Goal: Task Accomplishment & Management: Manage account settings

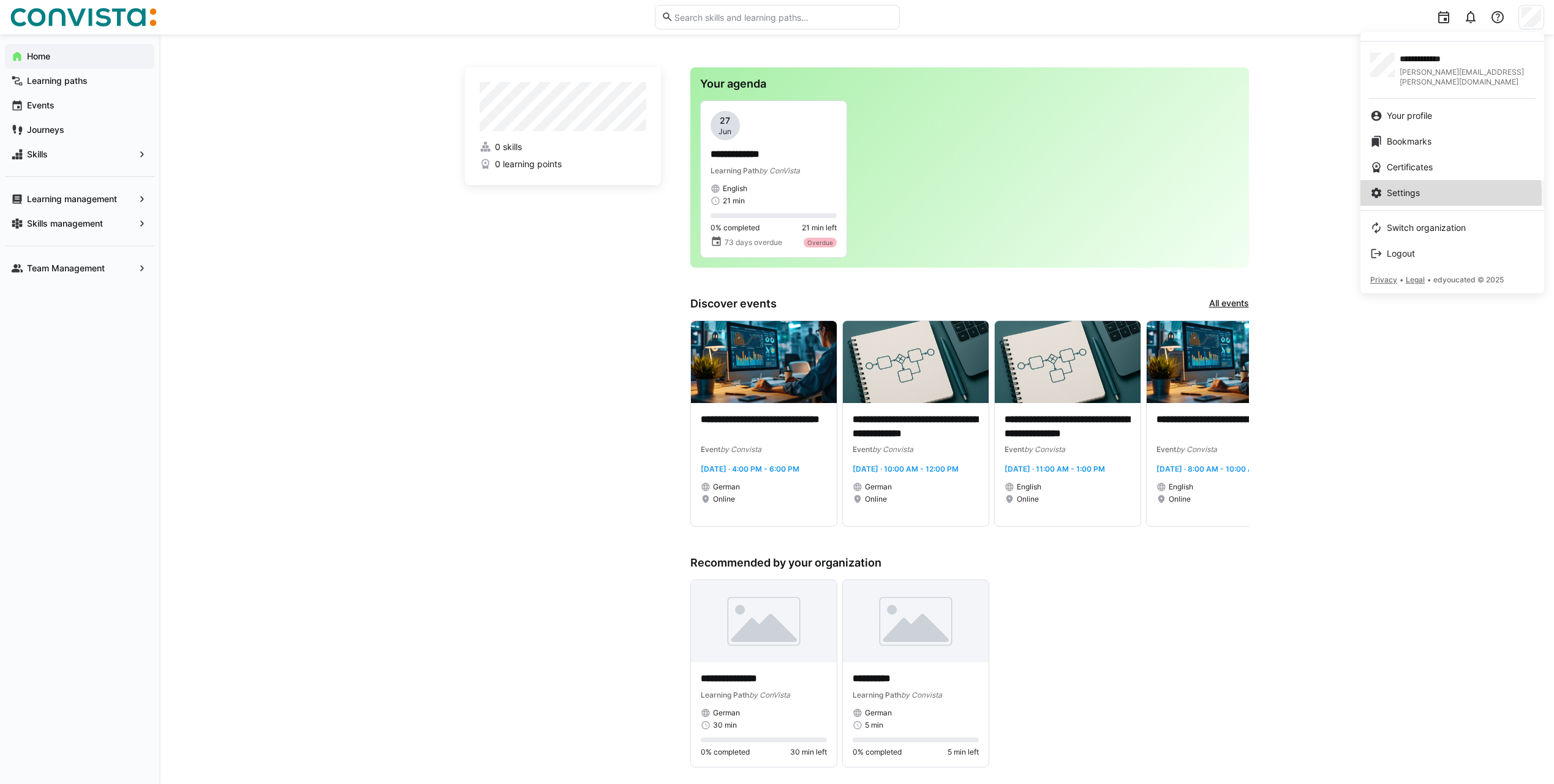
click at [1410, 187] on span "Settings" at bounding box center [1403, 192] width 33 height 12
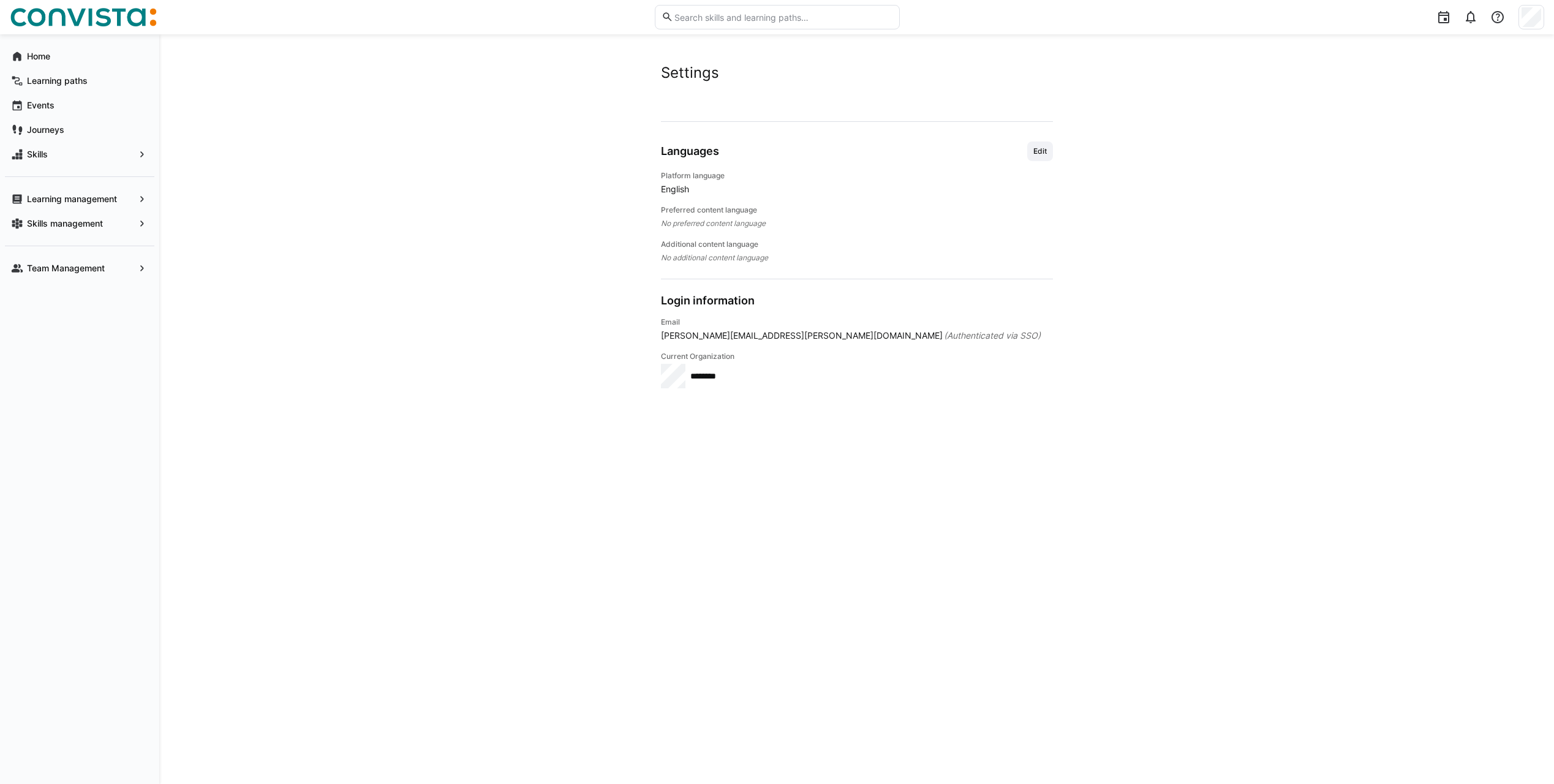
click at [682, 187] on span "English" at bounding box center [857, 189] width 392 height 12
click at [1046, 155] on span "Edit" at bounding box center [1040, 151] width 16 height 10
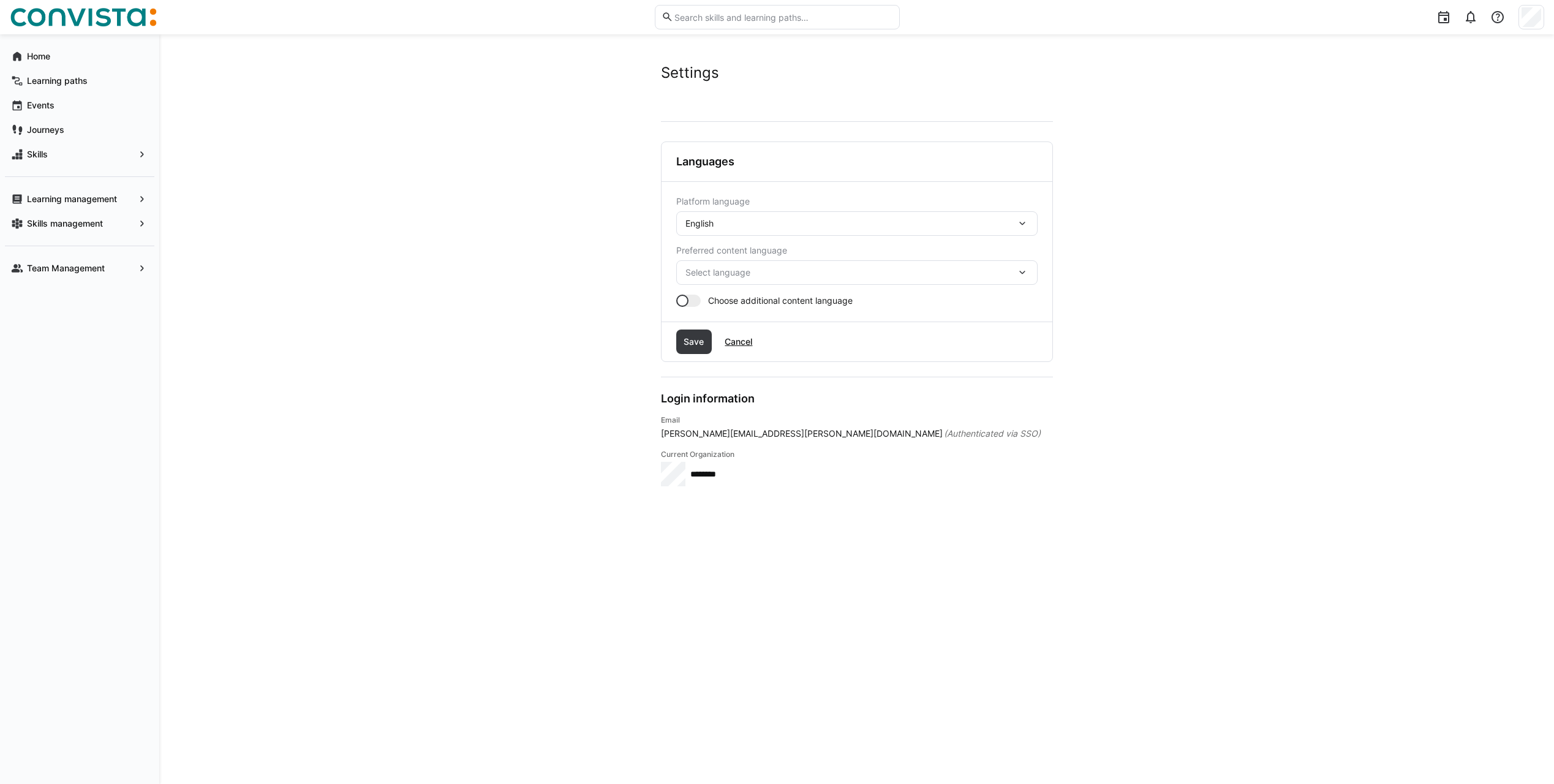
click at [809, 222] on div "English" at bounding box center [851, 224] width 331 height 11
click at [806, 256] on div "German" at bounding box center [858, 255] width 342 height 12
click at [889, 278] on span "Select language" at bounding box center [851, 272] width 331 height 12
click at [868, 310] on div "German" at bounding box center [858, 304] width 342 height 12
click at [705, 302] on app-toggle "Choose additional content language" at bounding box center [857, 300] width 361 height 12
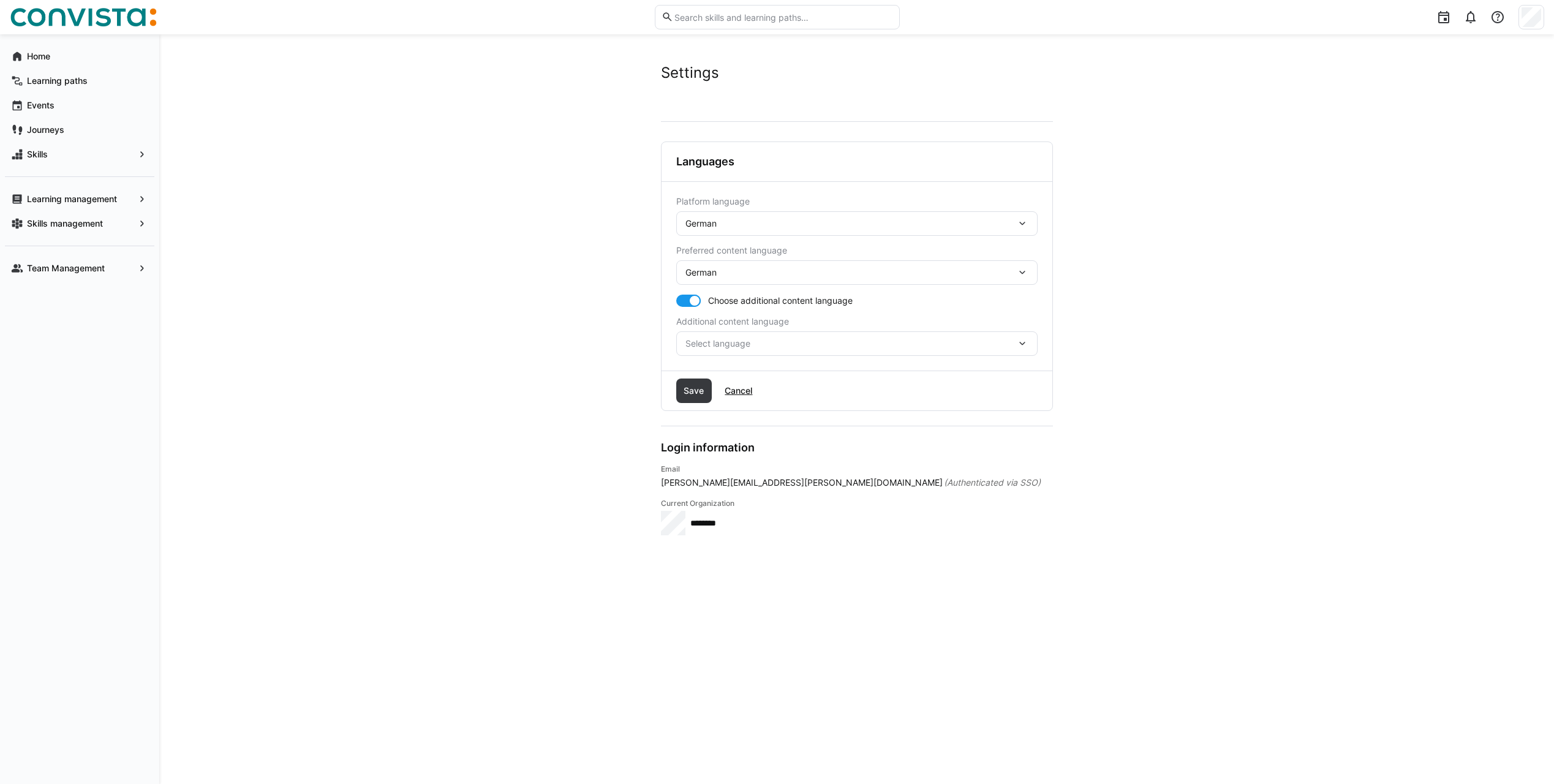
click at [881, 342] on span "Select language" at bounding box center [851, 343] width 331 height 12
click at [846, 395] on div "English" at bounding box center [857, 402] width 361 height 26
click at [694, 397] on span "Save" at bounding box center [695, 391] width 36 height 25
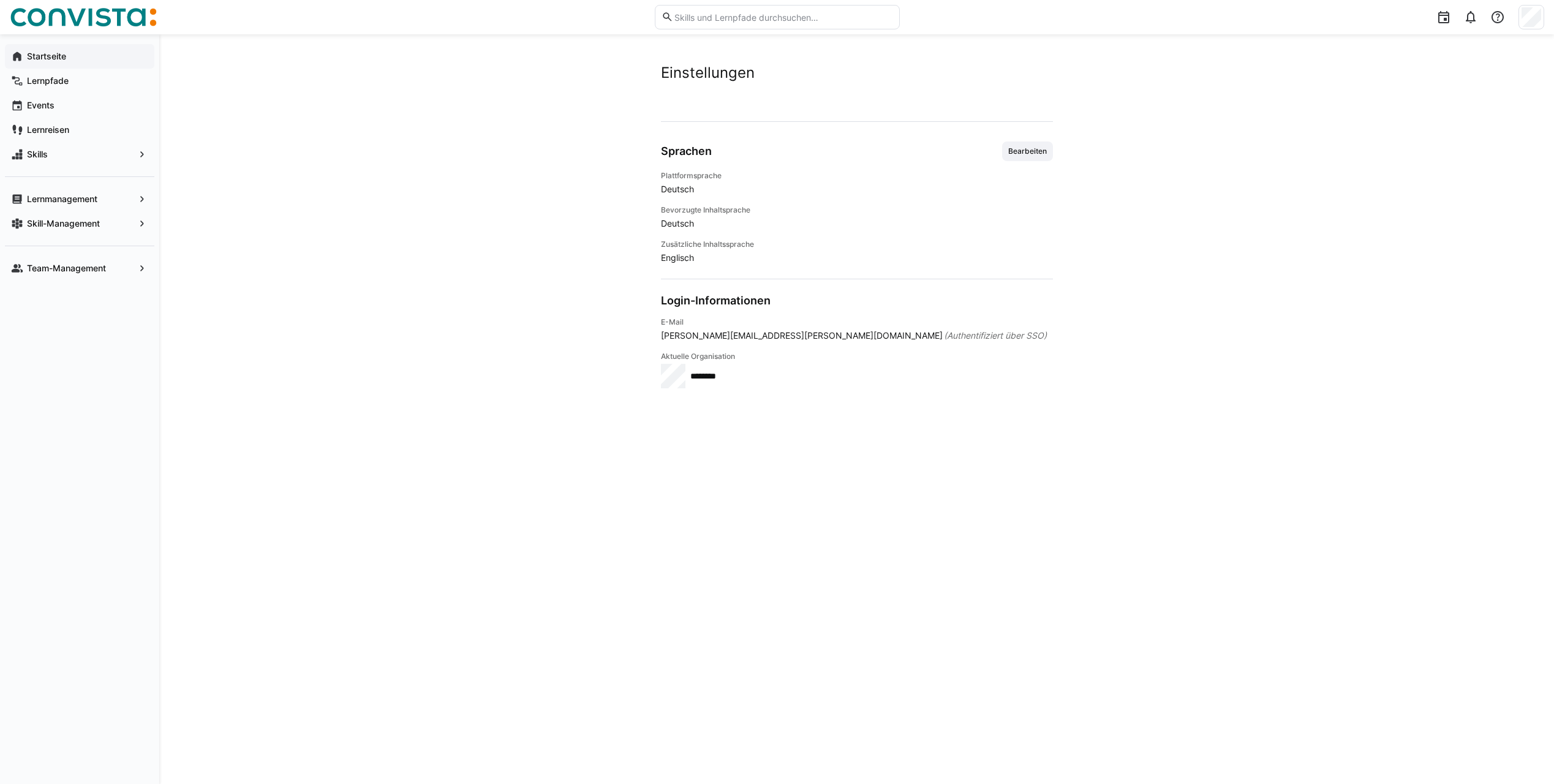
click at [0, 0] on app-navigation-label "Startseite" at bounding box center [0, 0] width 0 height 0
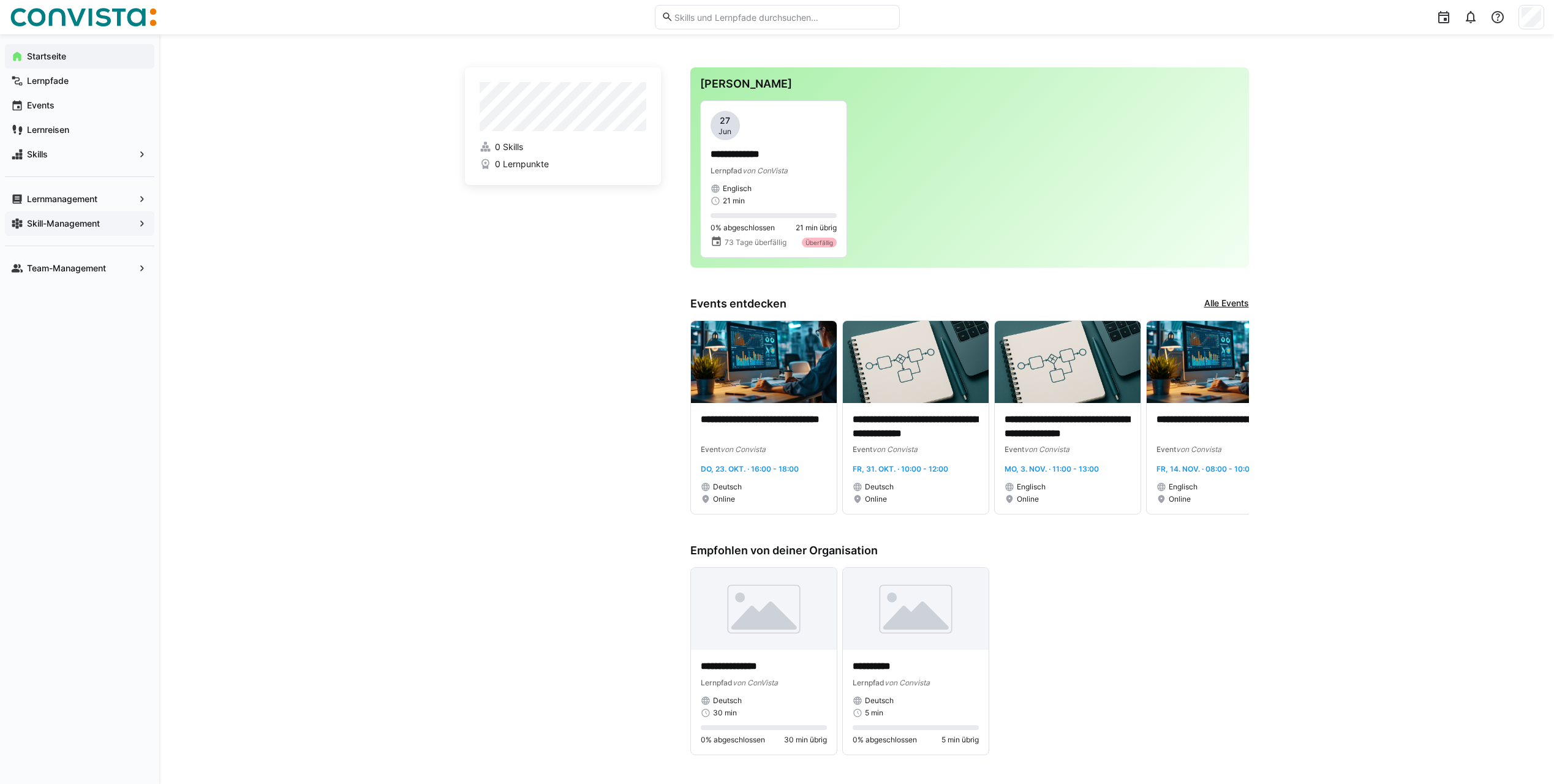
click at [108, 218] on span "Skill-Management" at bounding box center [80, 223] width 109 height 12
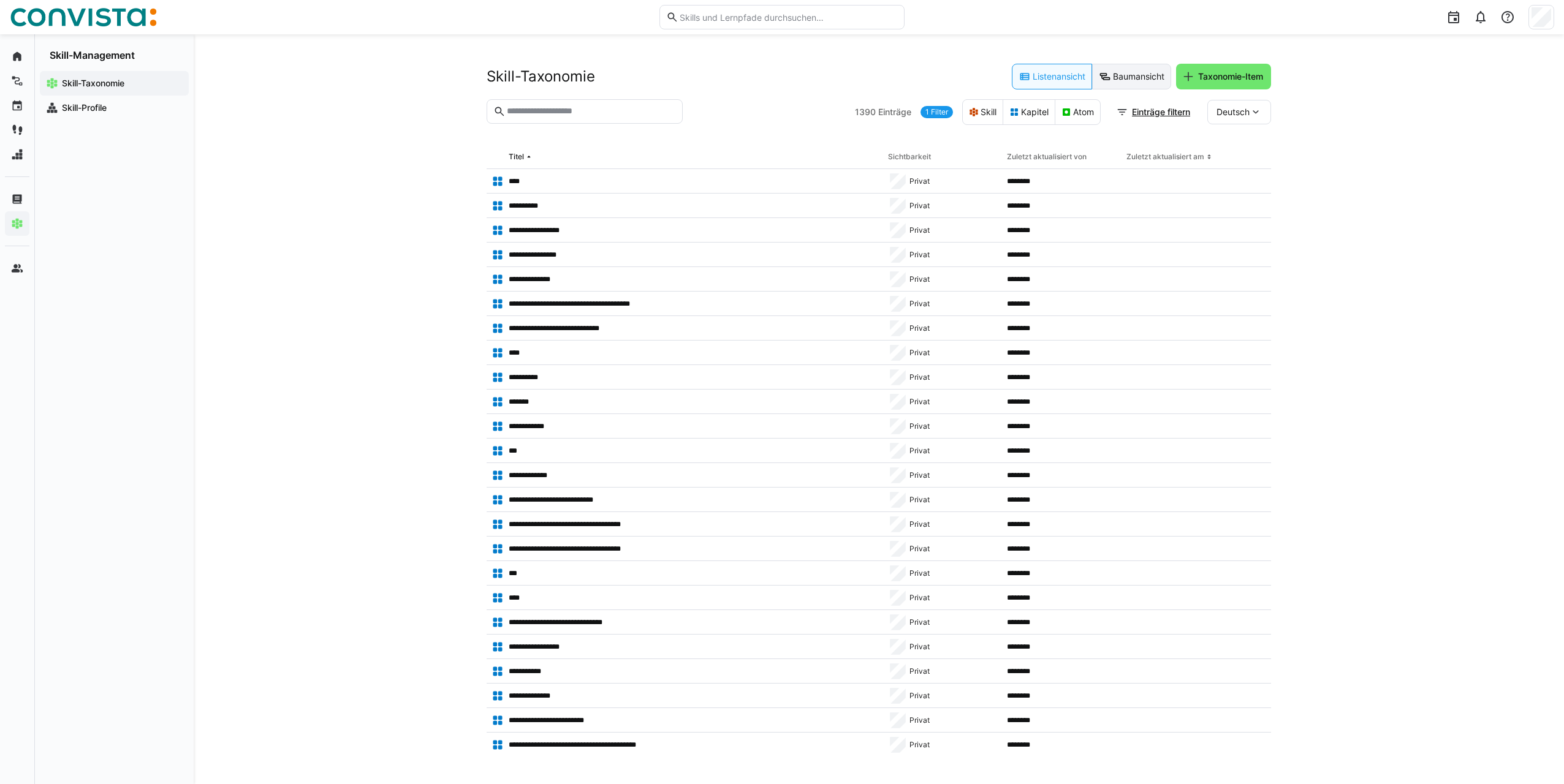
click at [1128, 83] on eds-button-option "Baumansicht" at bounding box center [1131, 76] width 79 height 26
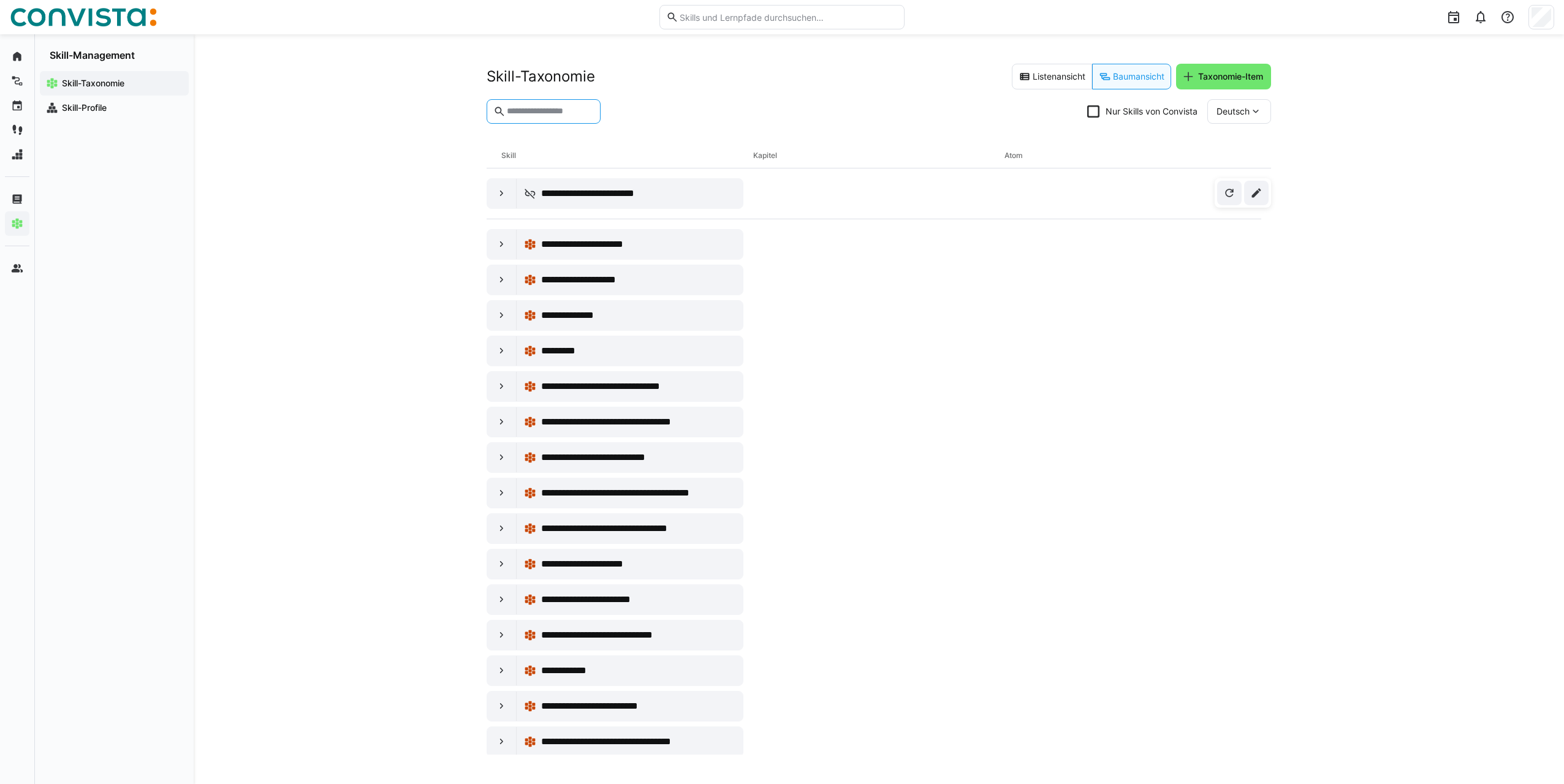
click at [533, 107] on input "text" at bounding box center [550, 111] width 88 height 11
type input "******"
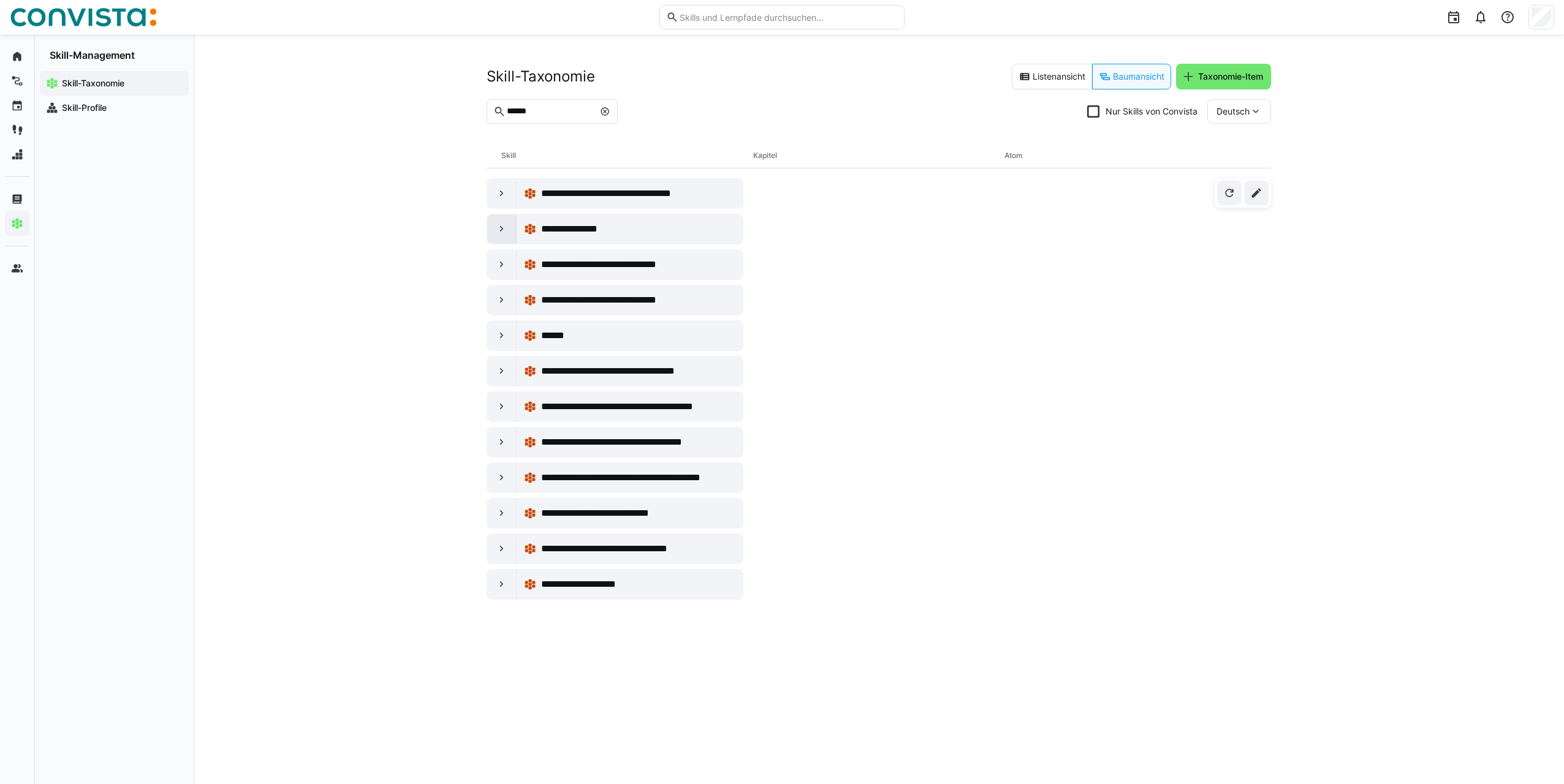
click at [504, 229] on eds-icon at bounding box center [501, 229] width 12 height 12
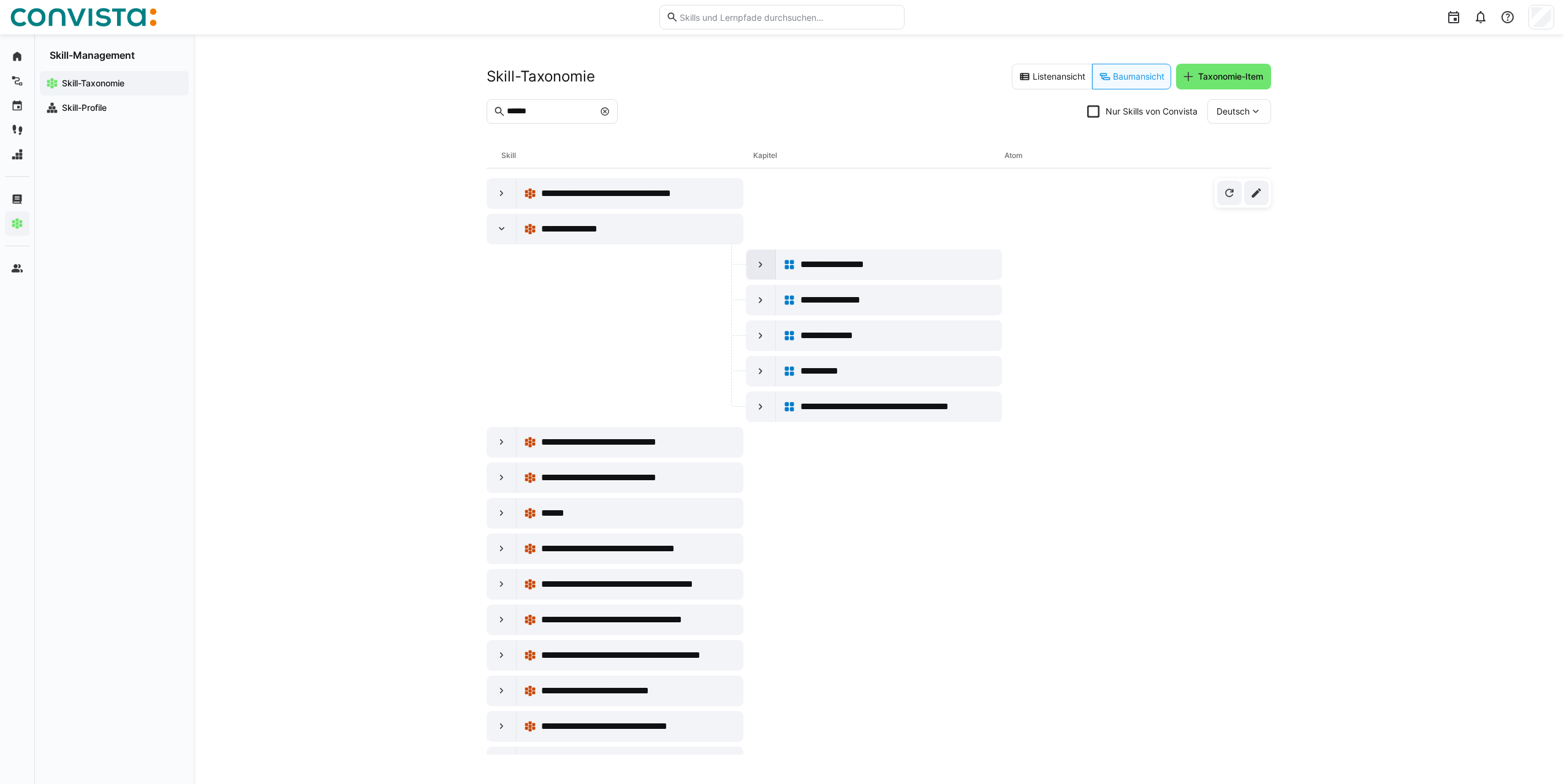
click at [758, 265] on eds-icon at bounding box center [760, 264] width 12 height 12
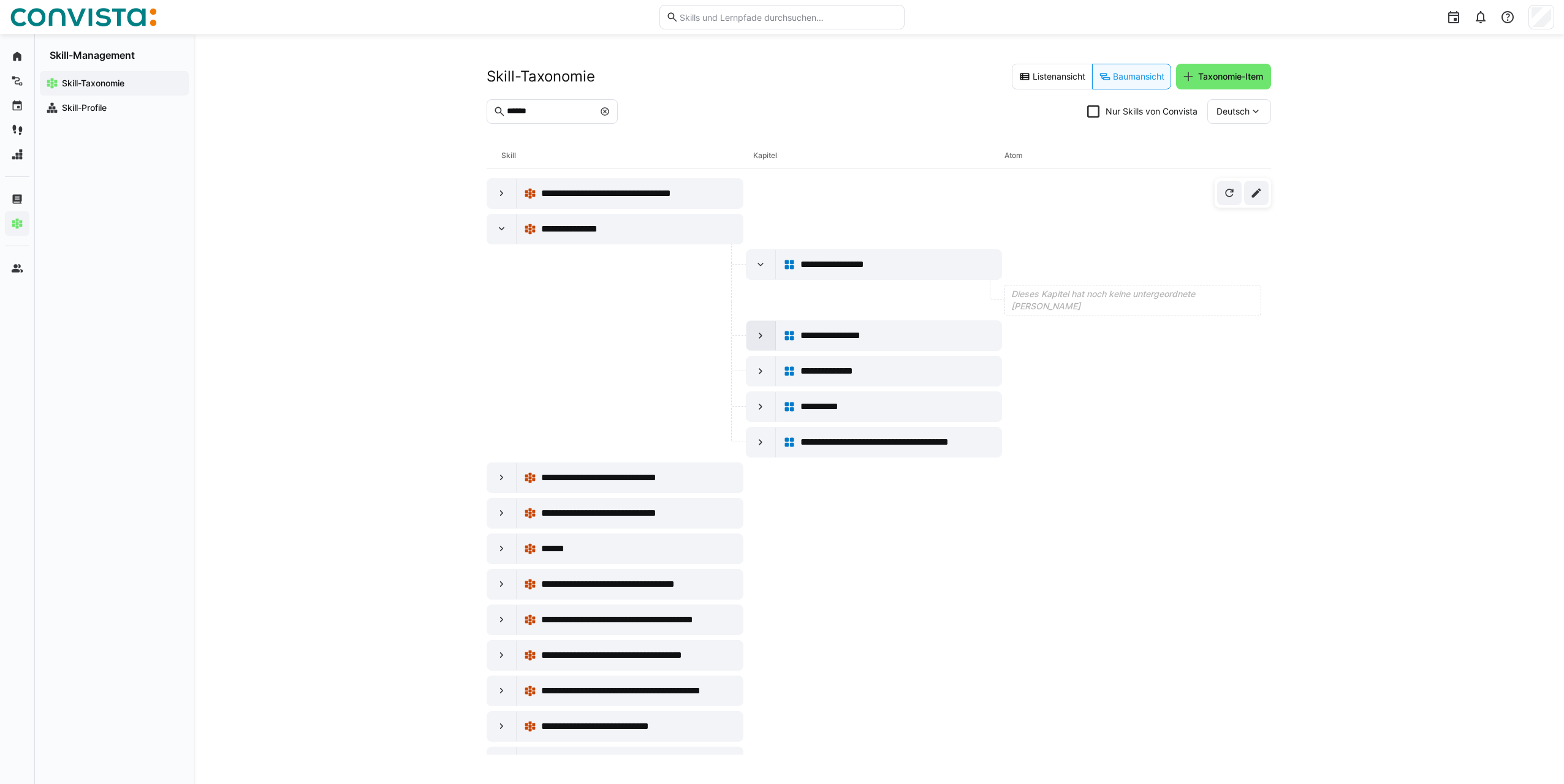
click at [758, 337] on eds-icon at bounding box center [760, 335] width 12 height 12
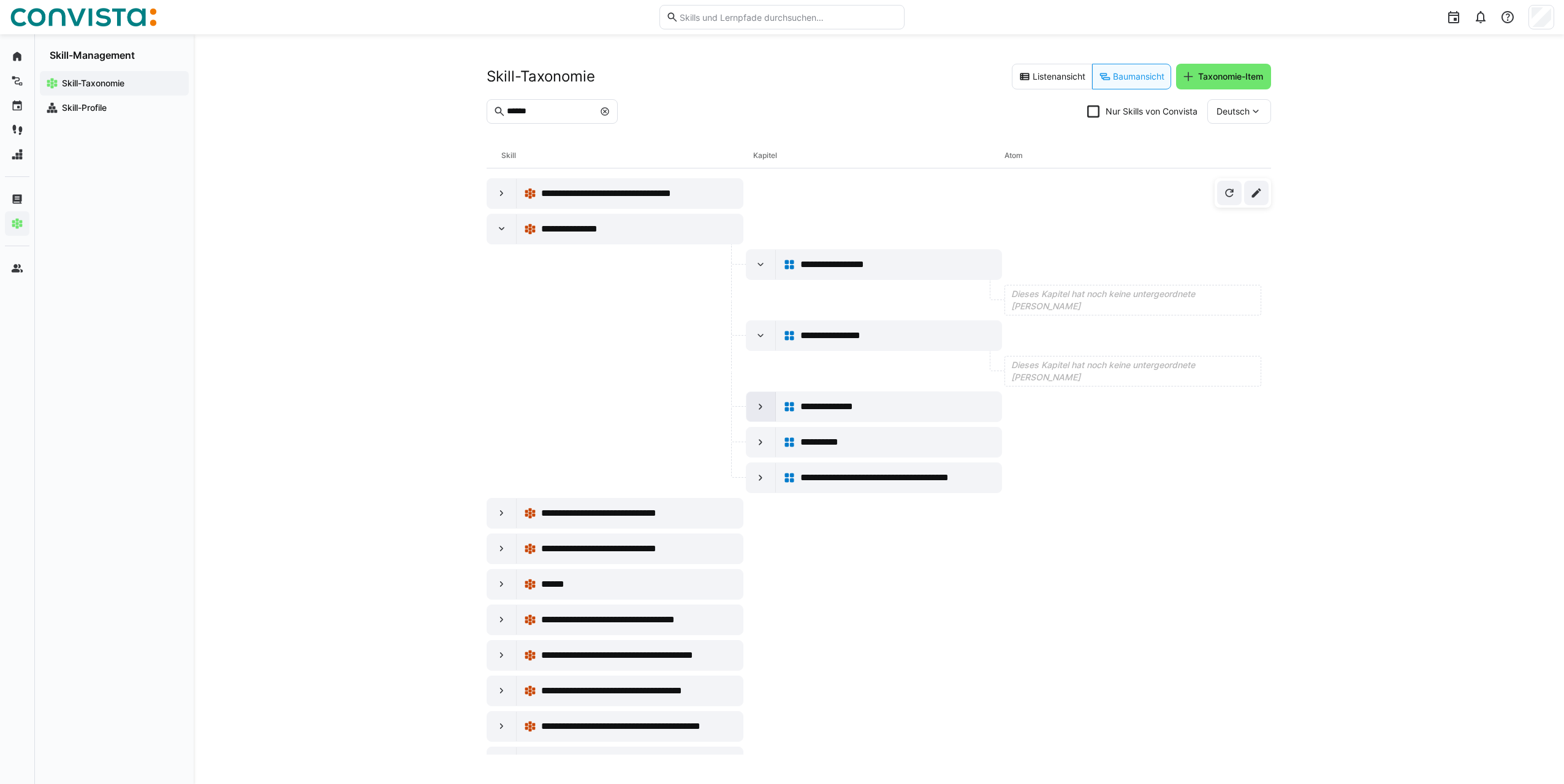
click at [758, 412] on eds-icon at bounding box center [760, 406] width 12 height 12
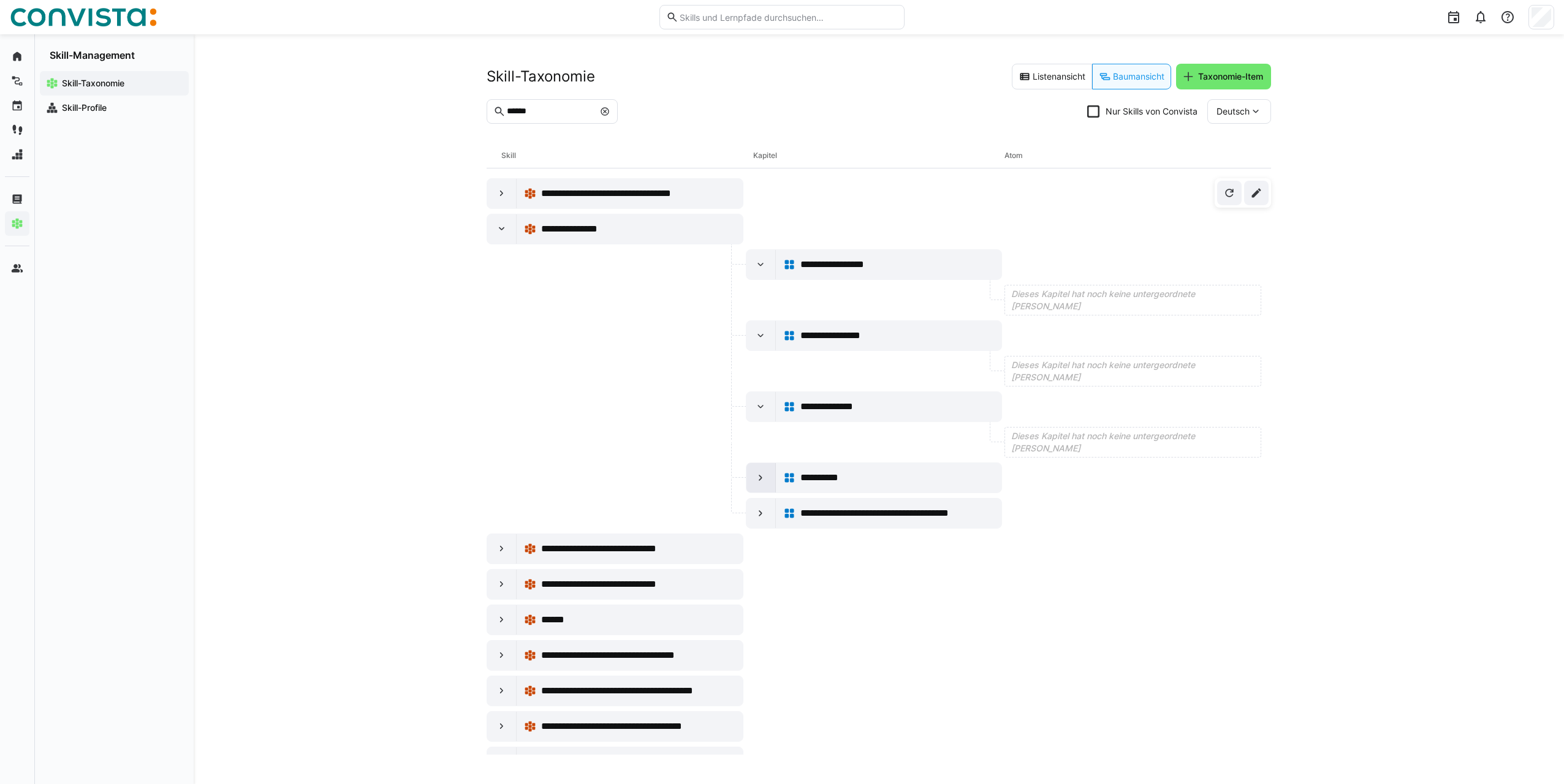
click at [754, 478] on eds-icon at bounding box center [760, 478] width 12 height 12
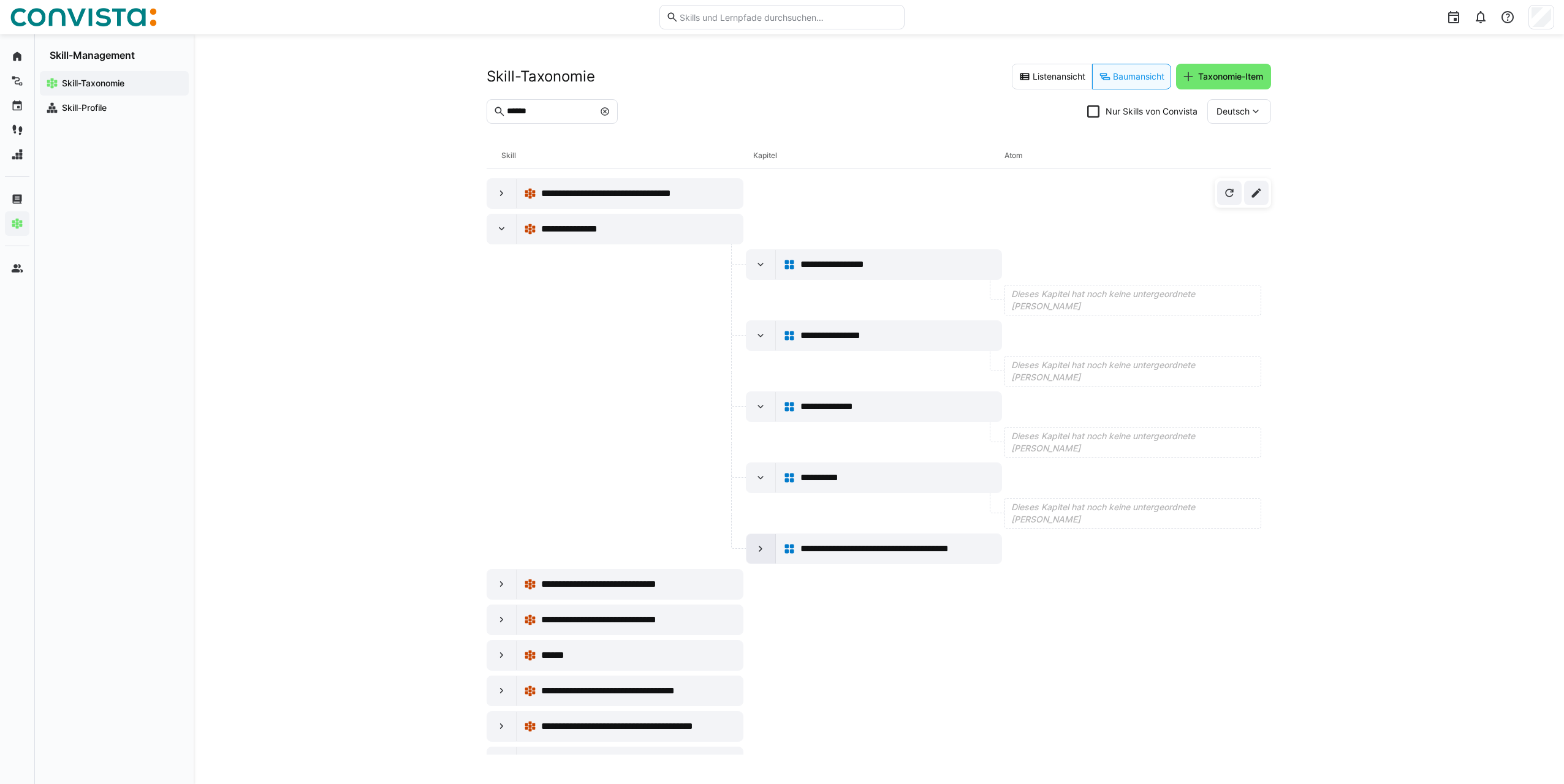
click at [757, 548] on eds-icon at bounding box center [760, 548] width 12 height 12
click at [754, 266] on eds-icon at bounding box center [760, 264] width 12 height 12
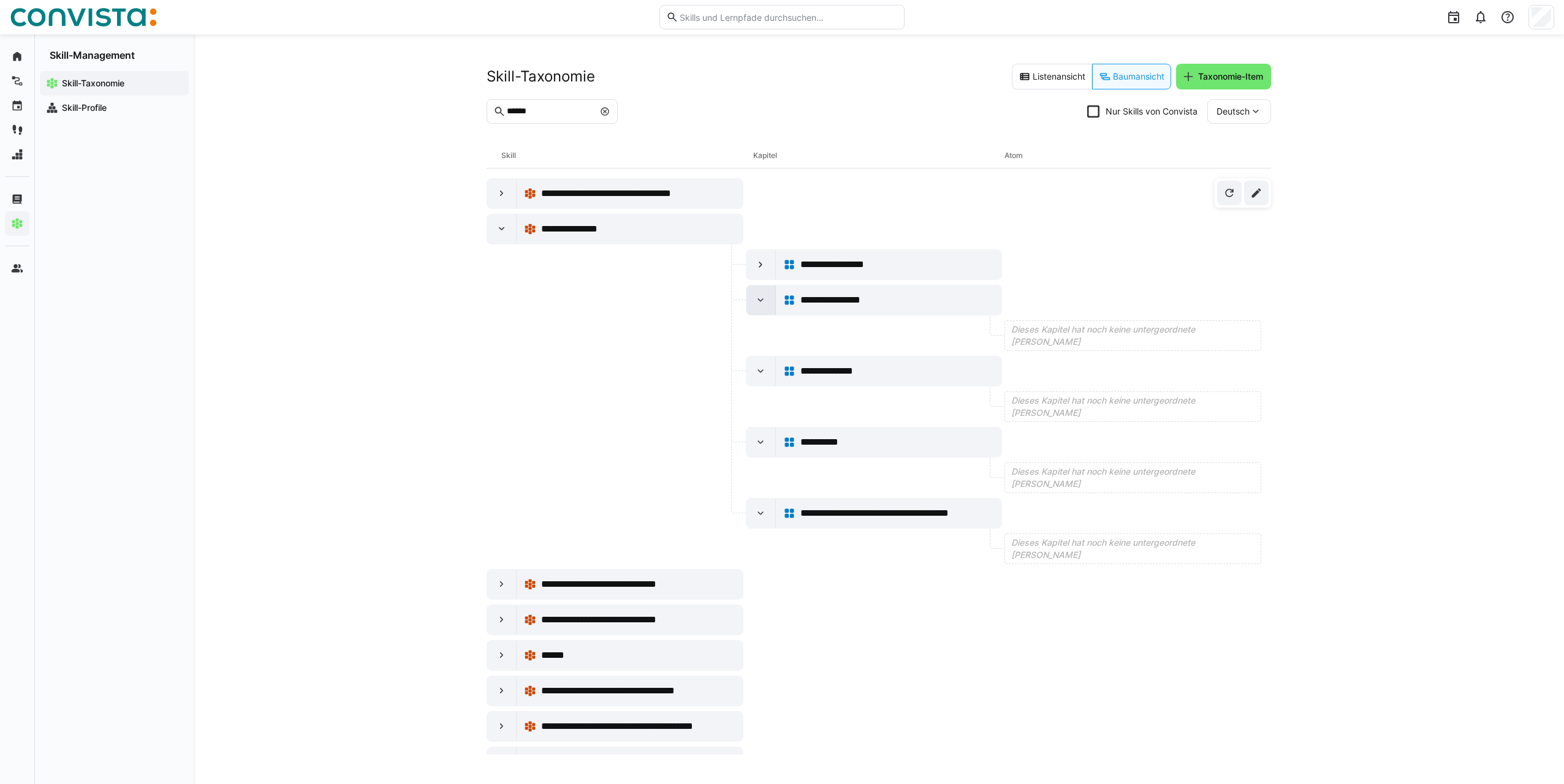
click at [754, 303] on eds-icon at bounding box center [760, 299] width 12 height 12
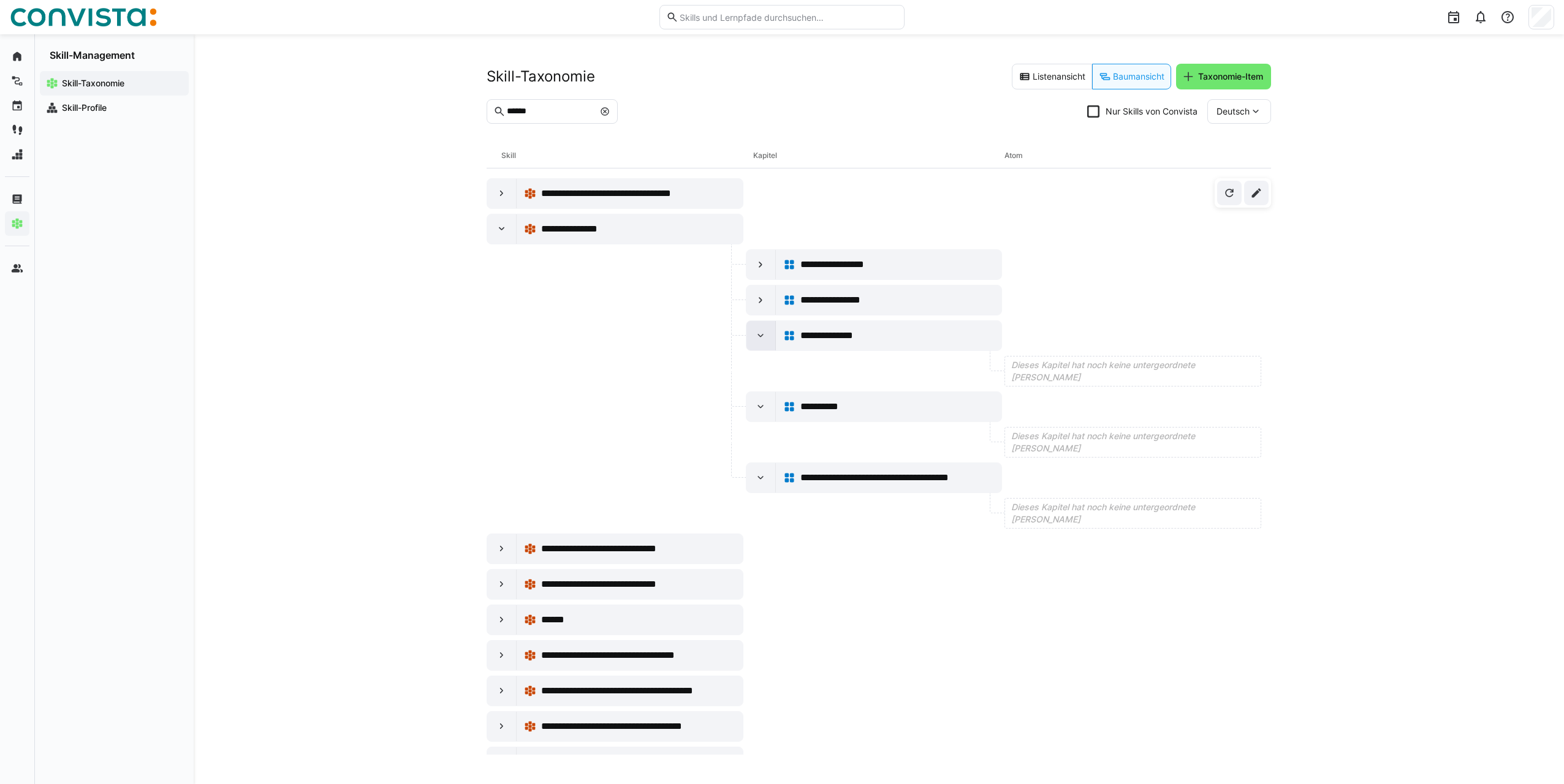
click at [755, 336] on eds-icon at bounding box center [760, 335] width 12 height 12
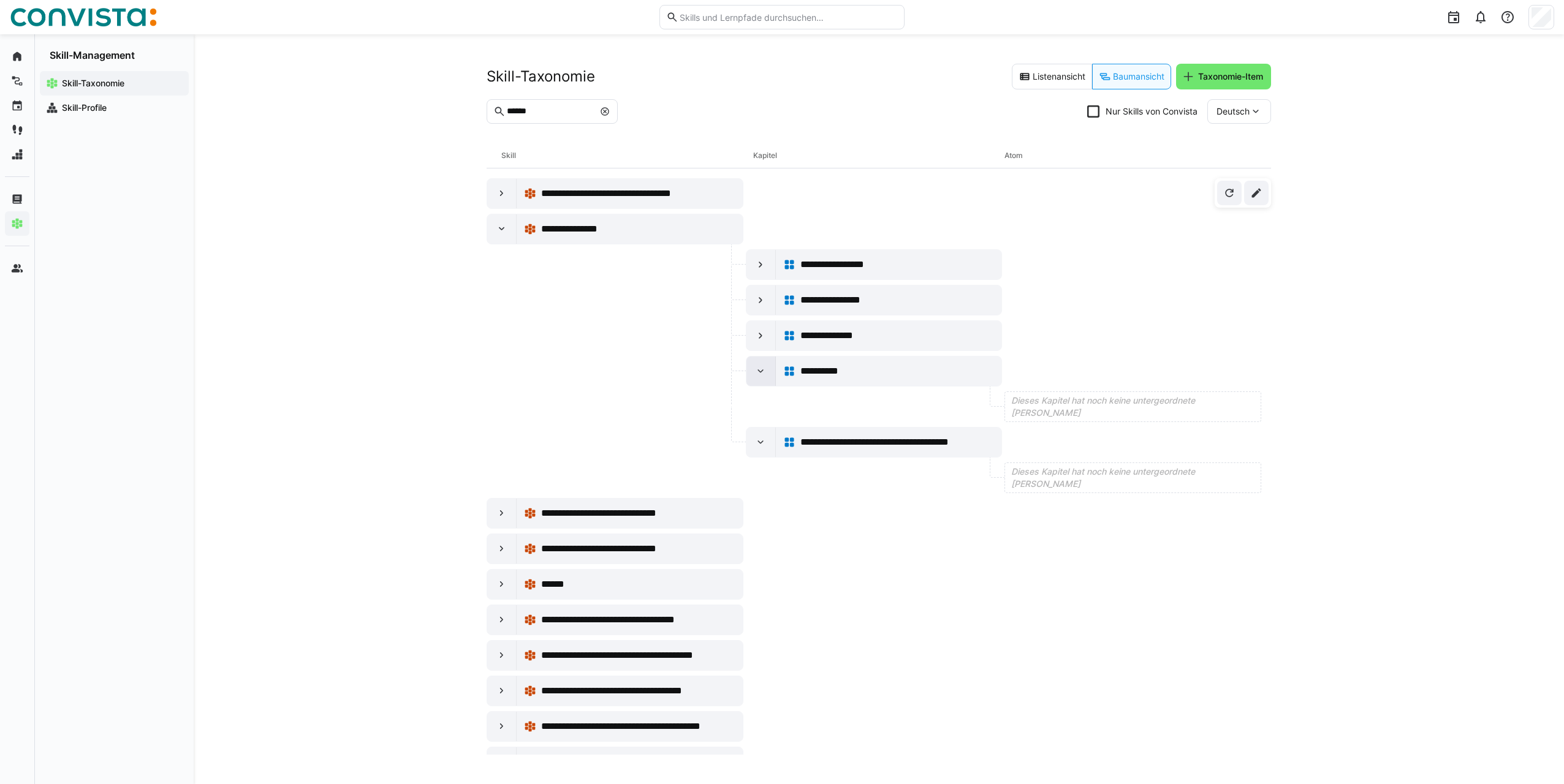
click at [758, 376] on eds-icon at bounding box center [760, 371] width 12 height 12
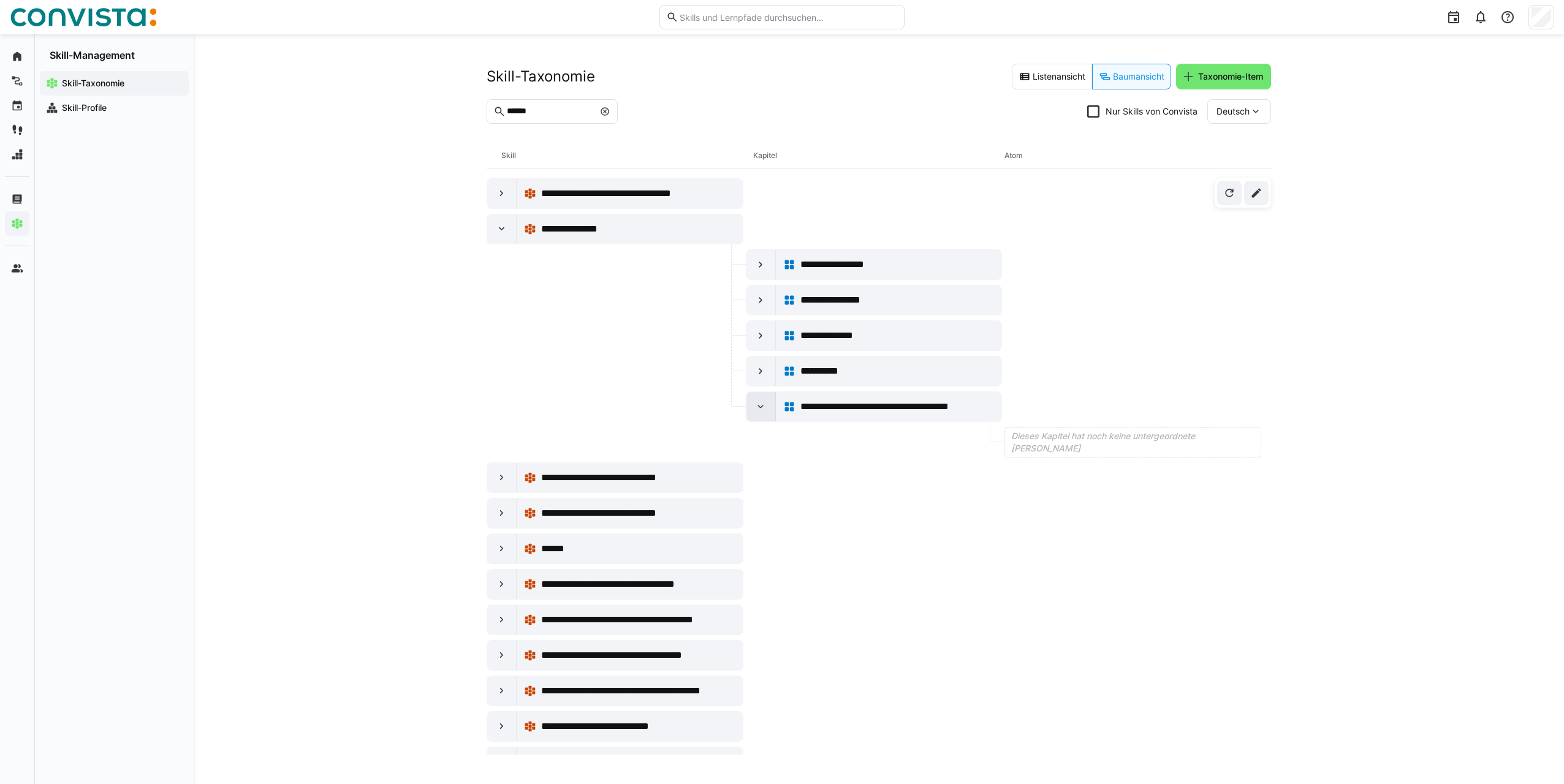
click at [761, 411] on eds-icon at bounding box center [760, 406] width 12 height 12
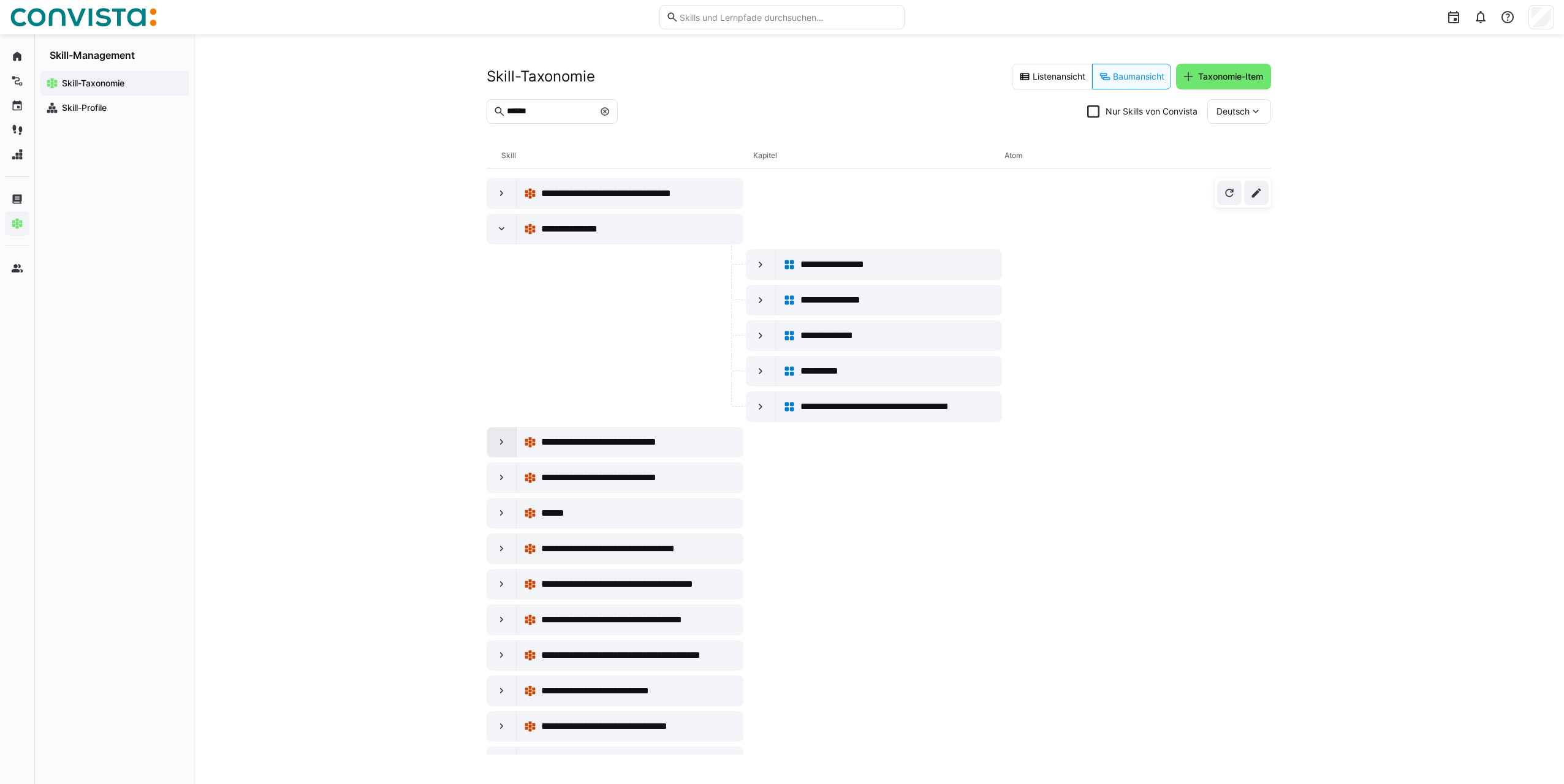
click at [499, 447] on eds-icon at bounding box center [501, 442] width 12 height 12
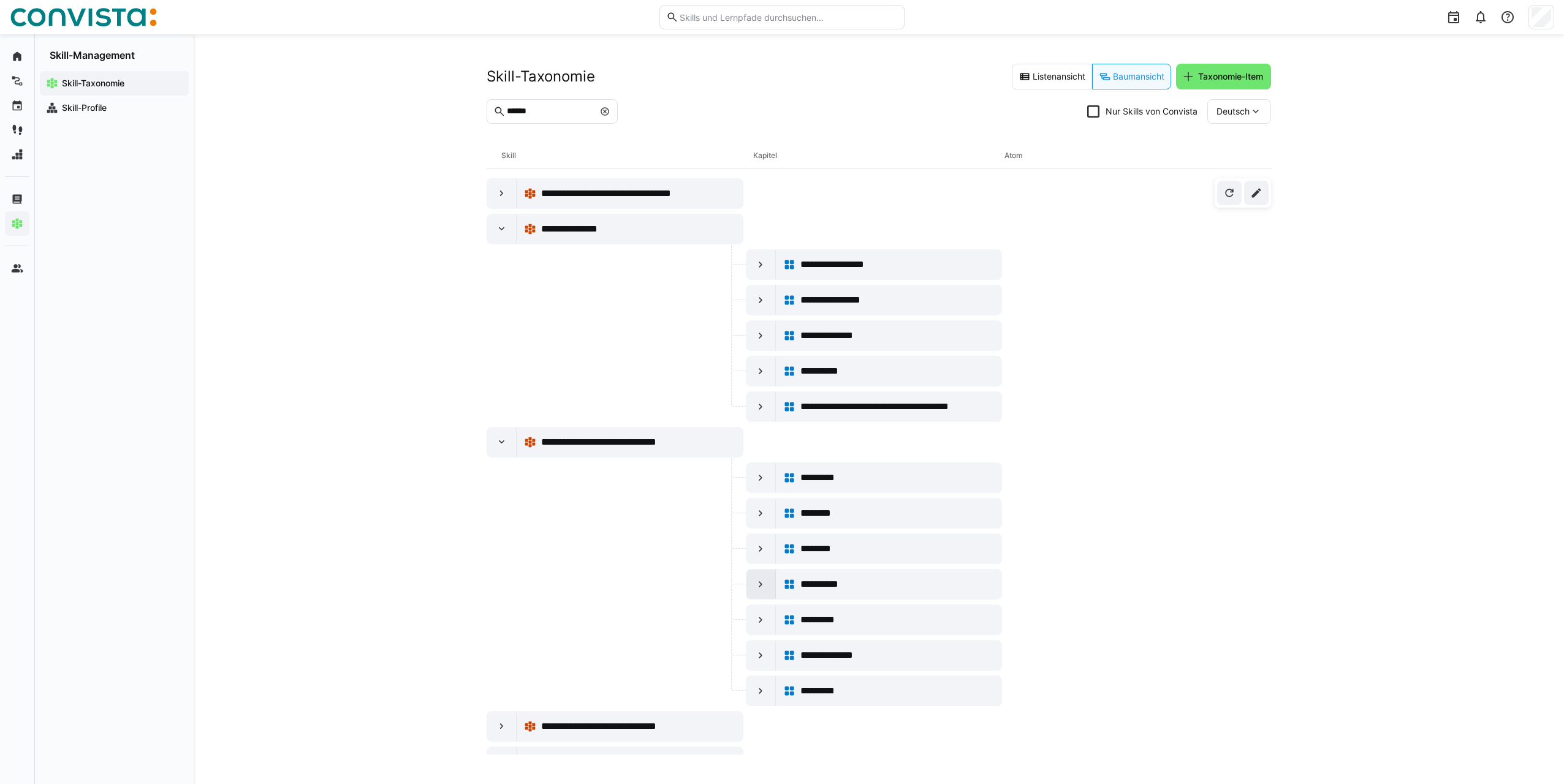
click at [754, 587] on eds-icon at bounding box center [760, 584] width 12 height 12
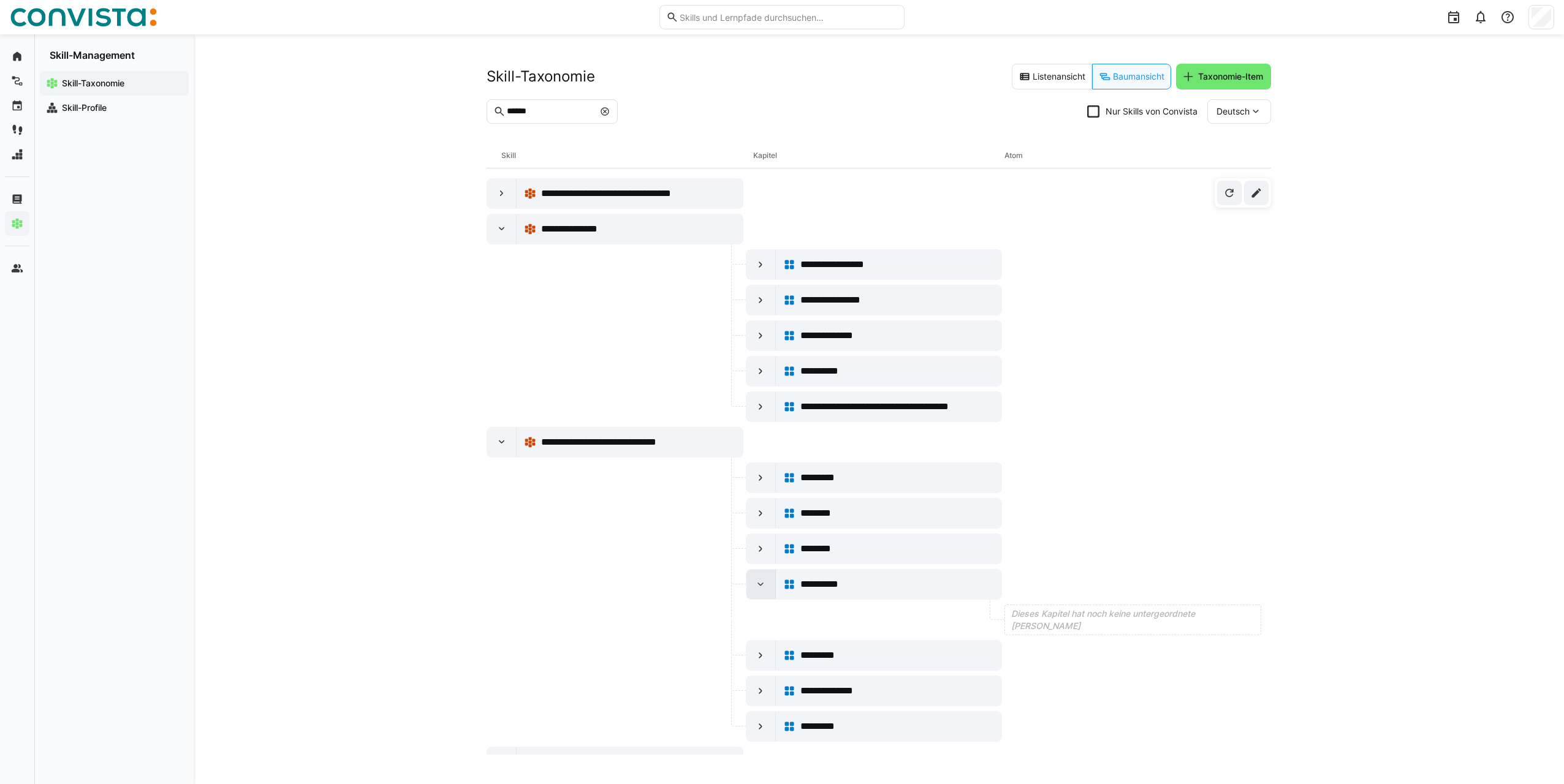
click at [760, 588] on eds-icon at bounding box center [760, 584] width 12 height 12
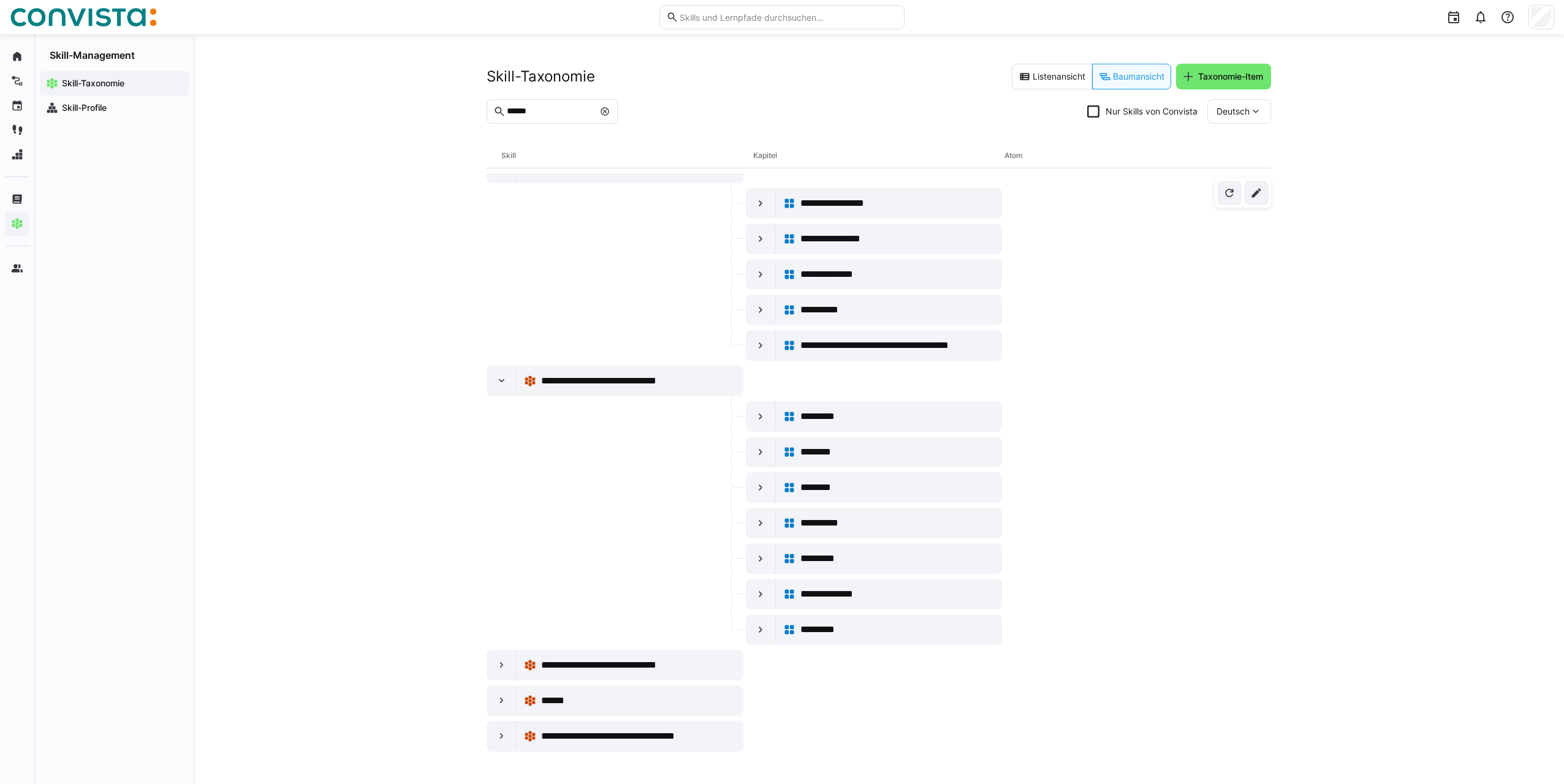
scroll to position [123, 0]
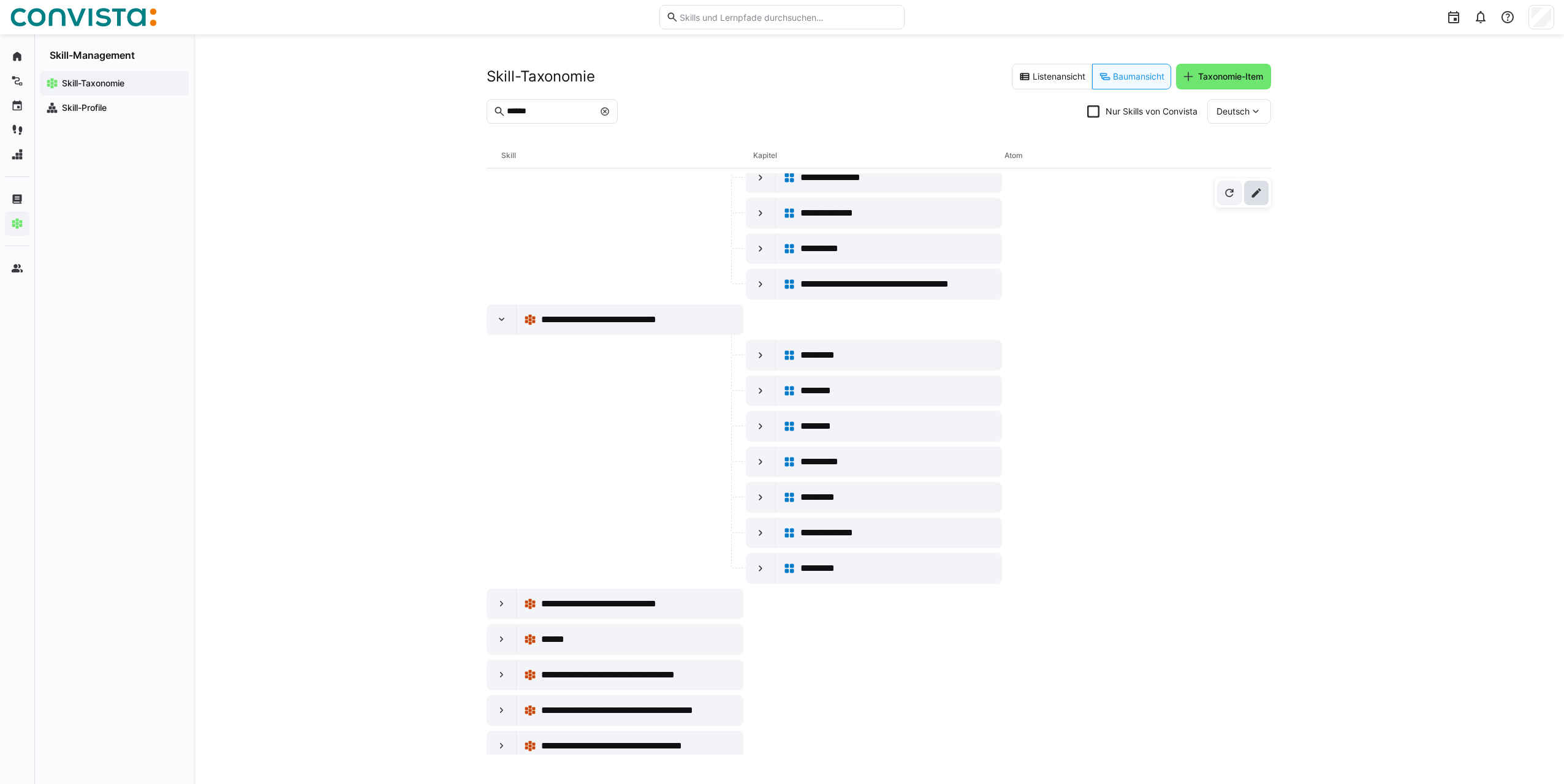
click at [1249, 196] on span at bounding box center [1256, 193] width 25 height 25
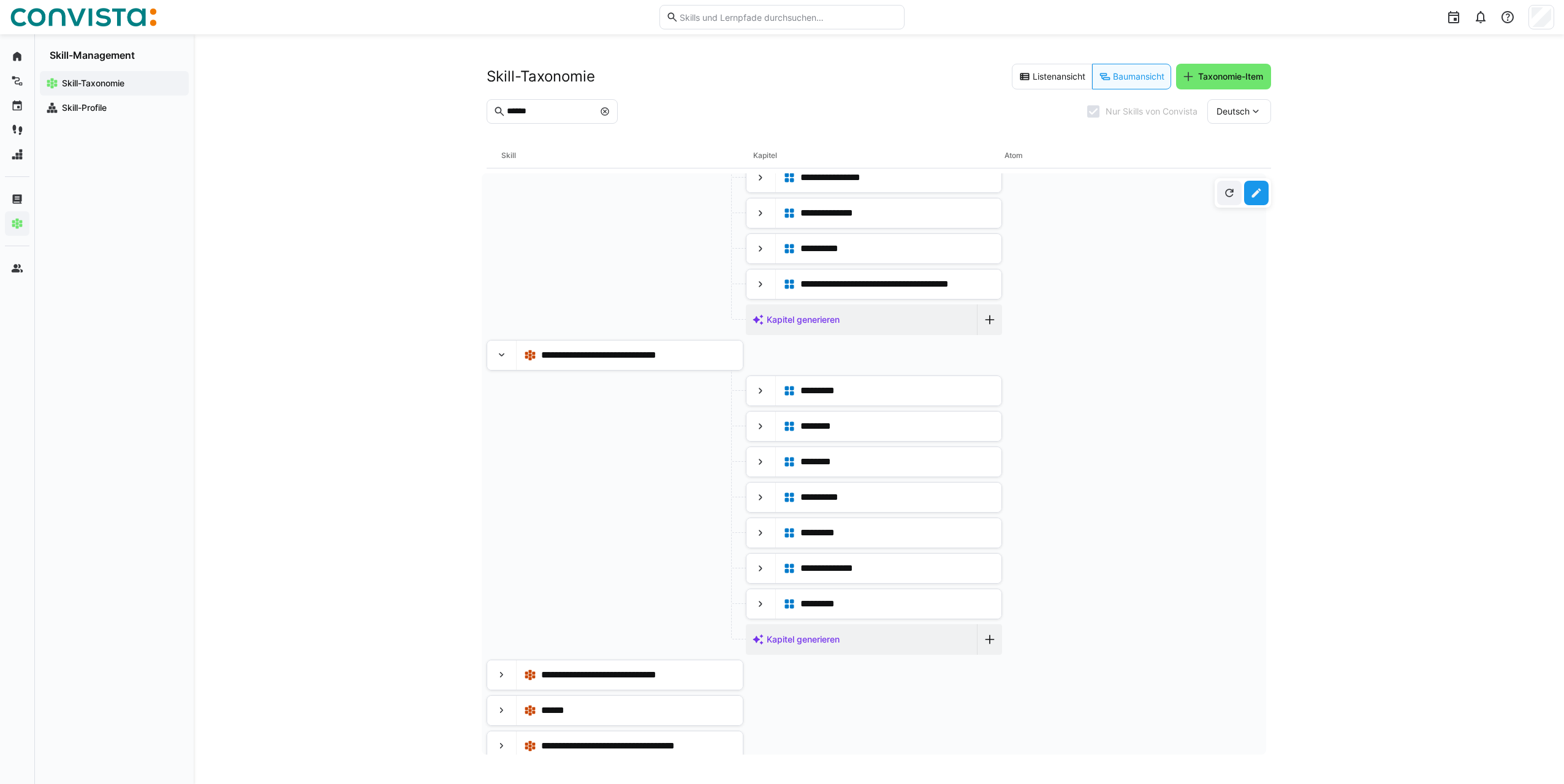
click at [1249, 196] on span at bounding box center [1256, 193] width 25 height 25
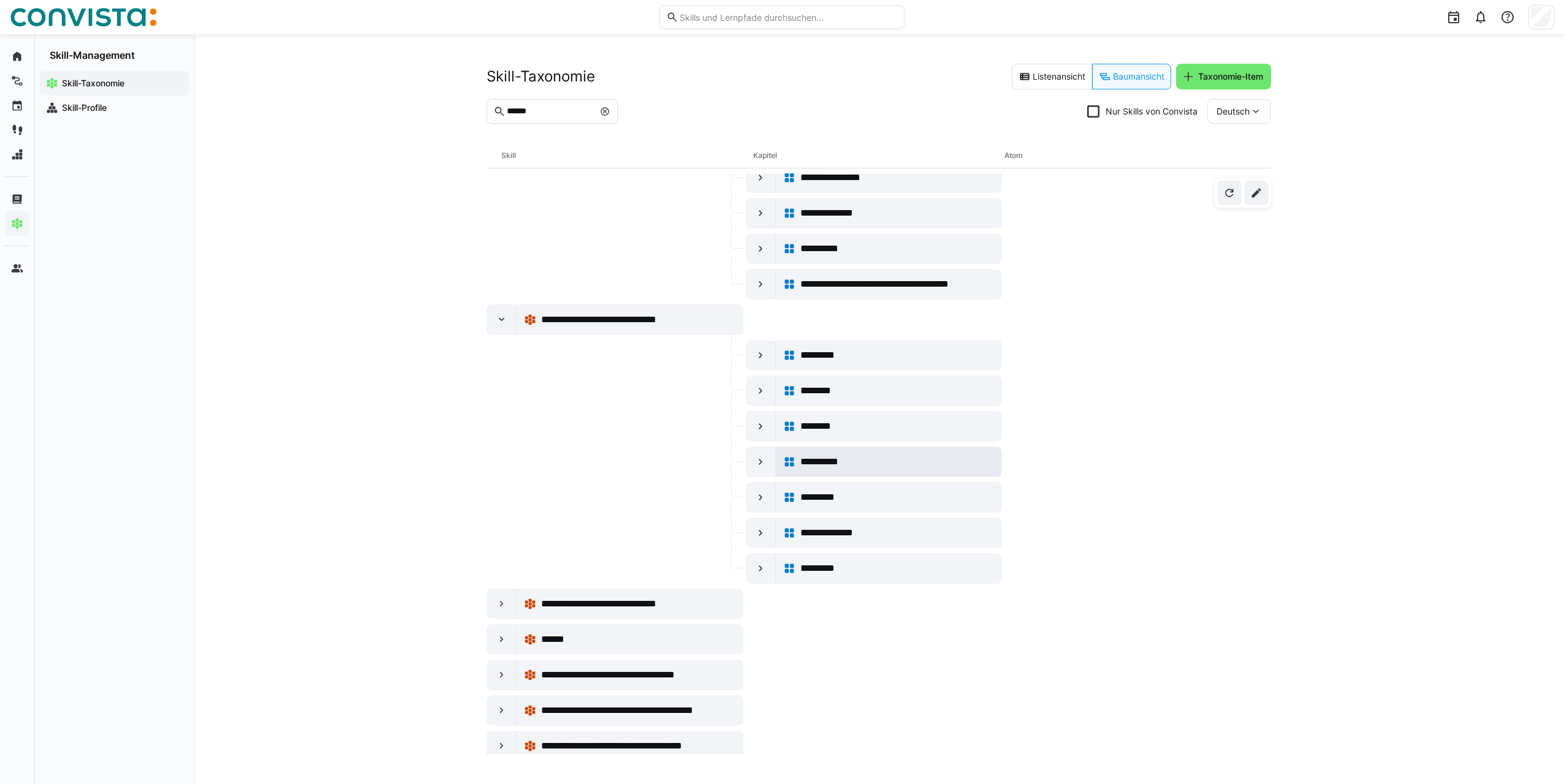
click at [816, 462] on span "**********" at bounding box center [826, 461] width 52 height 15
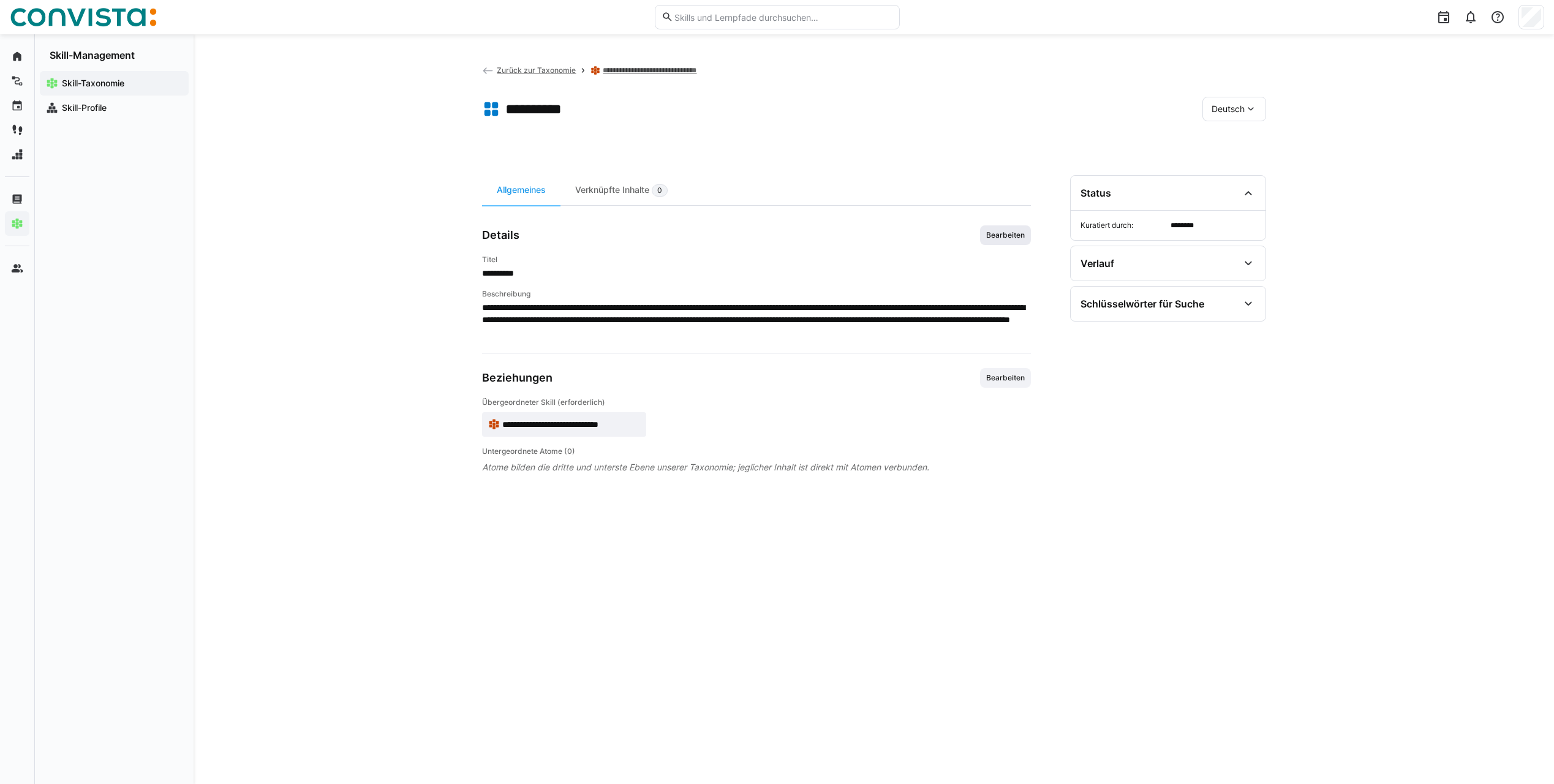
click at [1000, 236] on span "Bearbeiten" at bounding box center [1006, 235] width 41 height 10
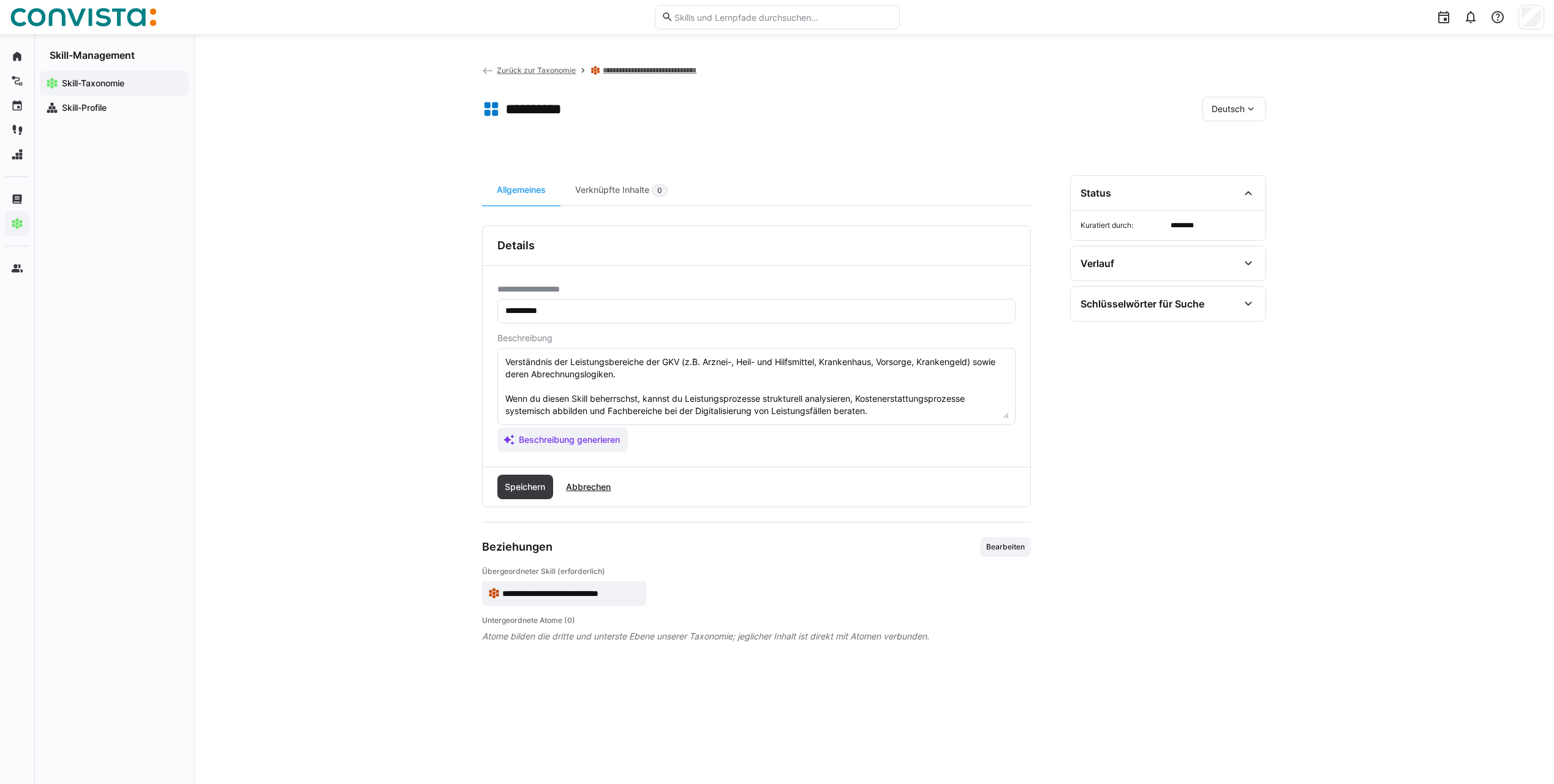
click at [1252, 109] on eds-icon at bounding box center [1250, 109] width 12 height 12
click at [1239, 165] on span "Englisch" at bounding box center [1228, 167] width 33 height 12
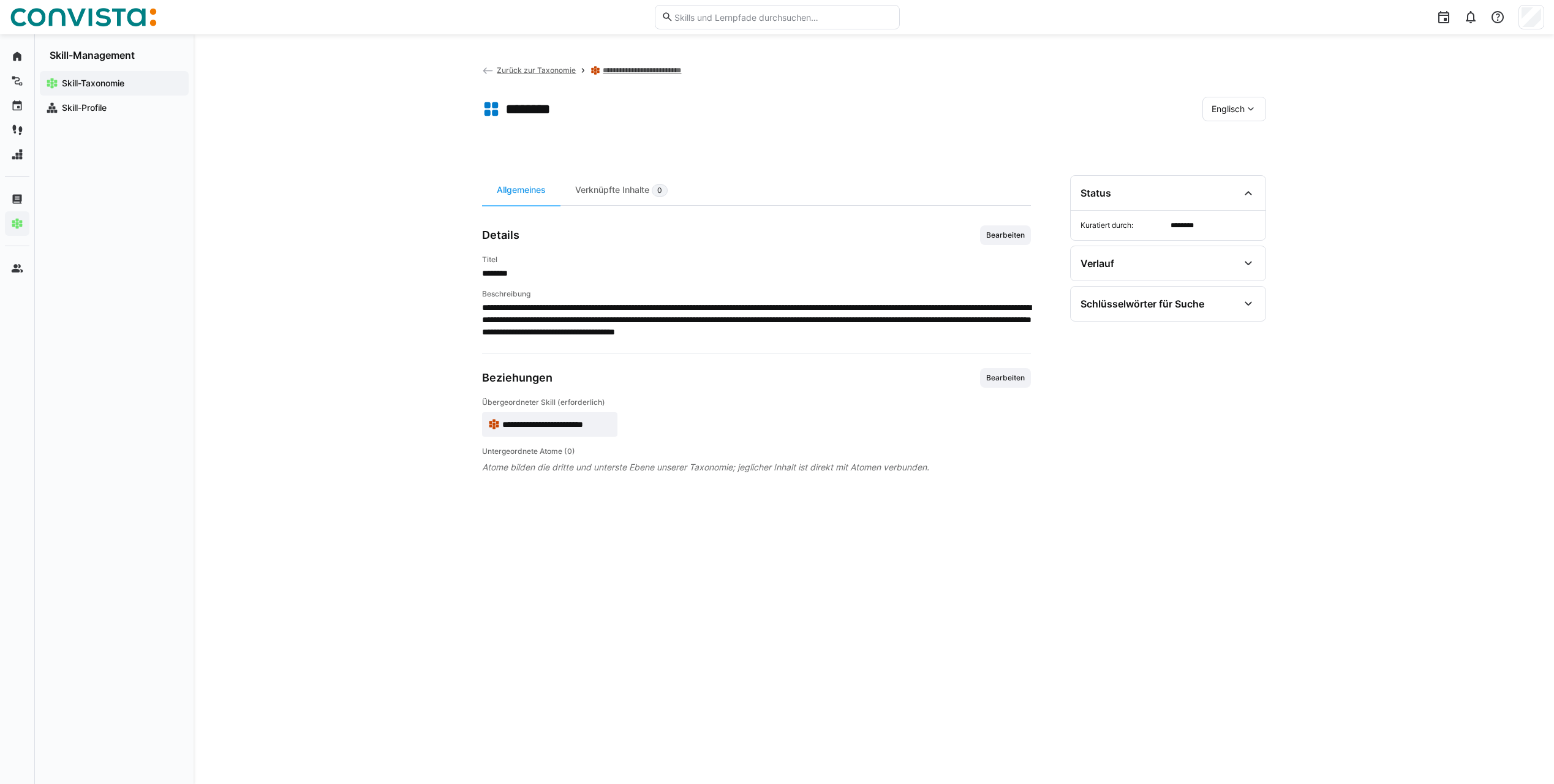
click at [1257, 110] on div "Englisch" at bounding box center [1234, 109] width 64 height 25
click at [1243, 135] on span "Deutsch" at bounding box center [1227, 141] width 33 height 12
click at [1244, 304] on eds-icon at bounding box center [1248, 304] width 15 height 15
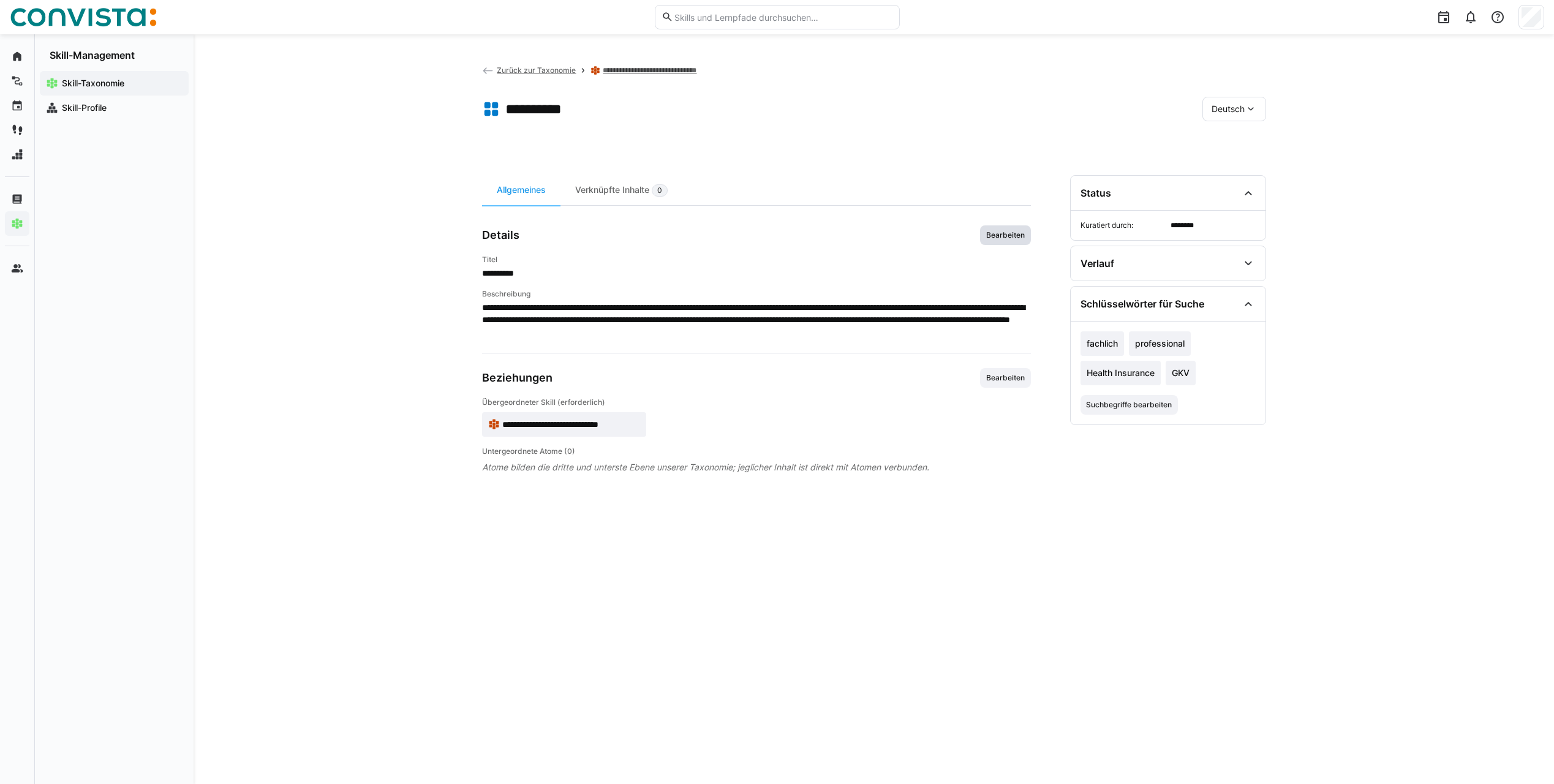
click at [1004, 234] on span "Bearbeiten" at bounding box center [1006, 235] width 41 height 10
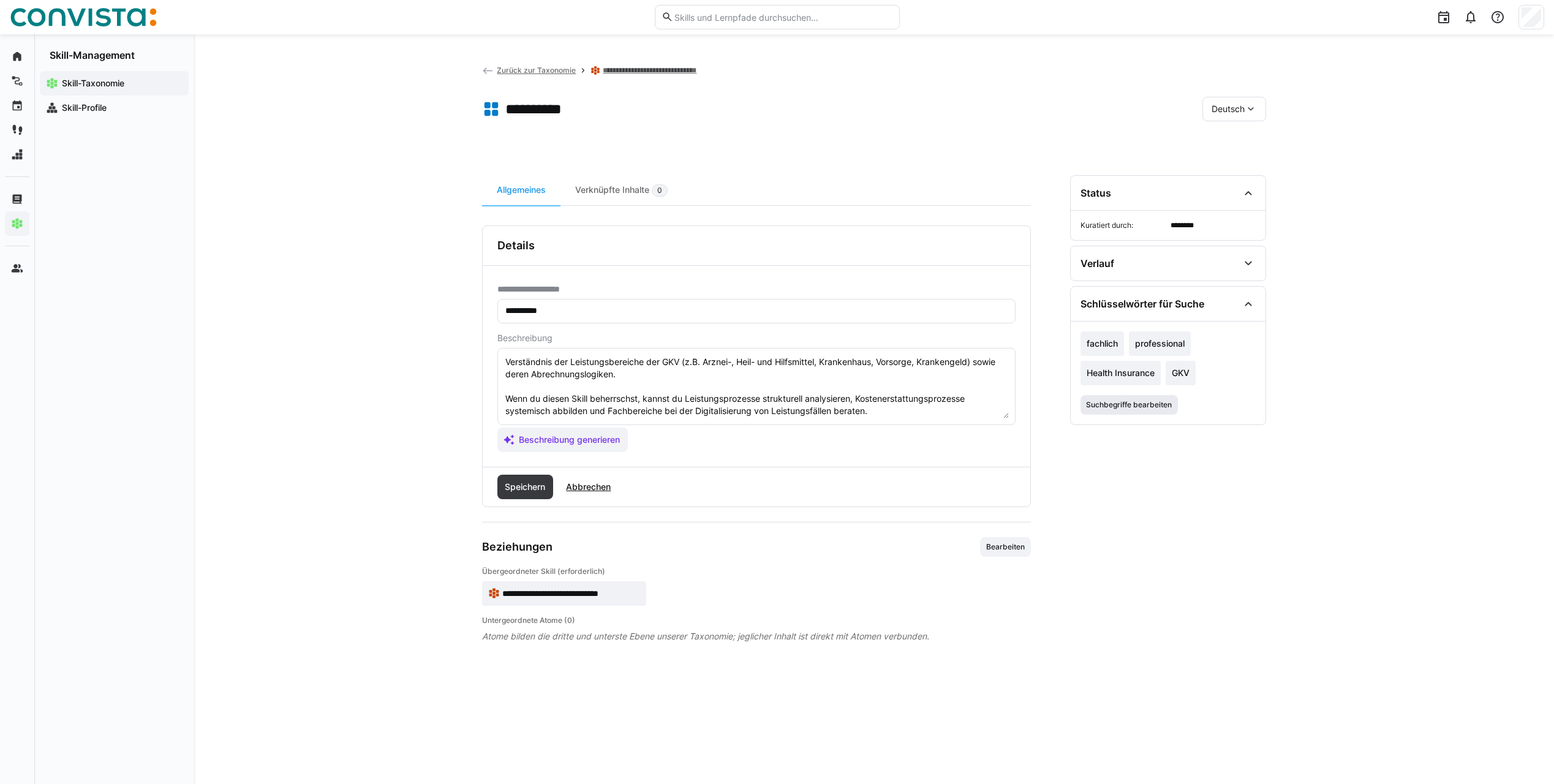
click at [1150, 404] on span "Suchbegriffe bearbeiten" at bounding box center [1130, 405] width 88 height 10
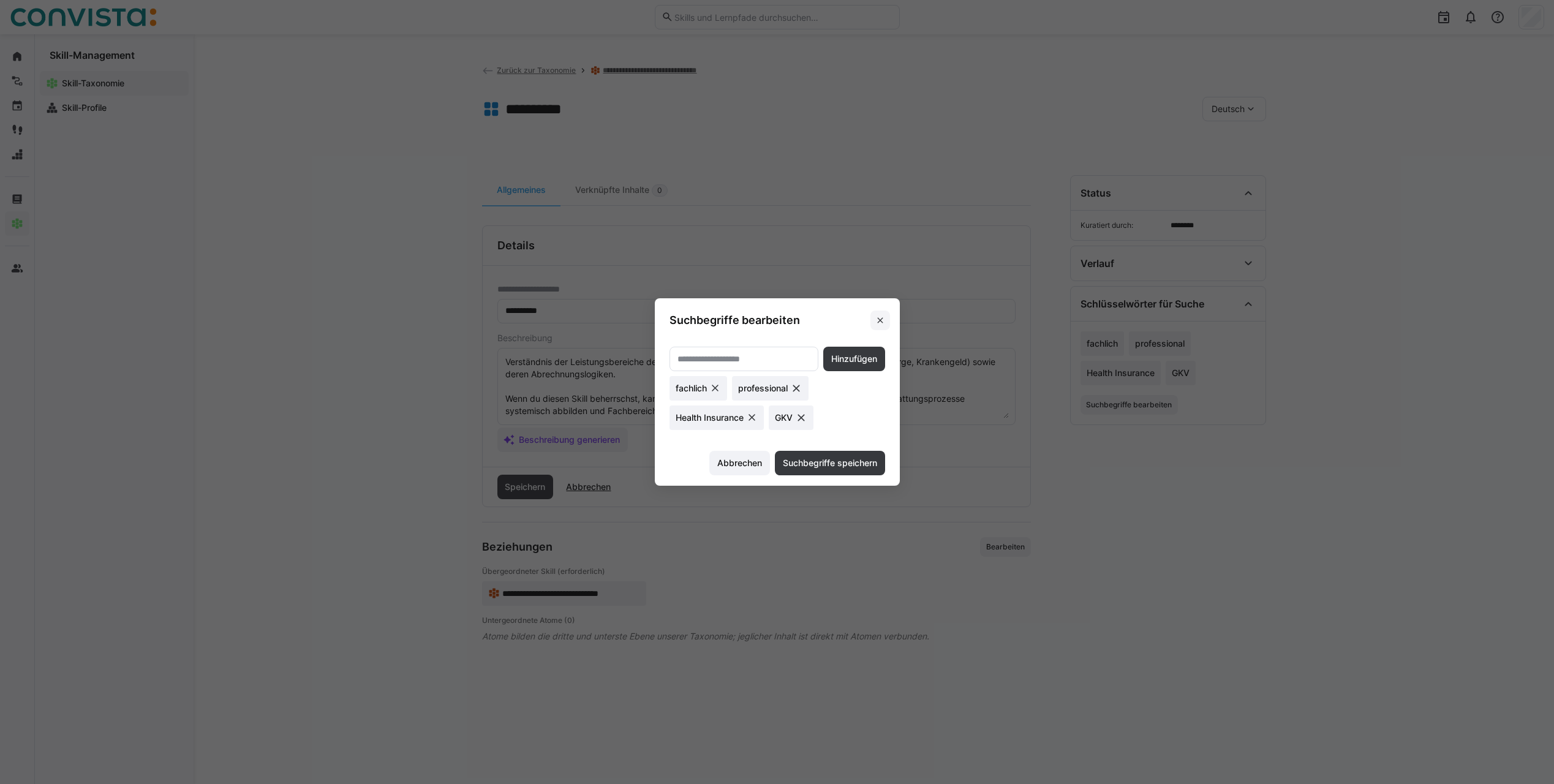
click at [885, 318] on eds-icon at bounding box center [880, 320] width 10 height 10
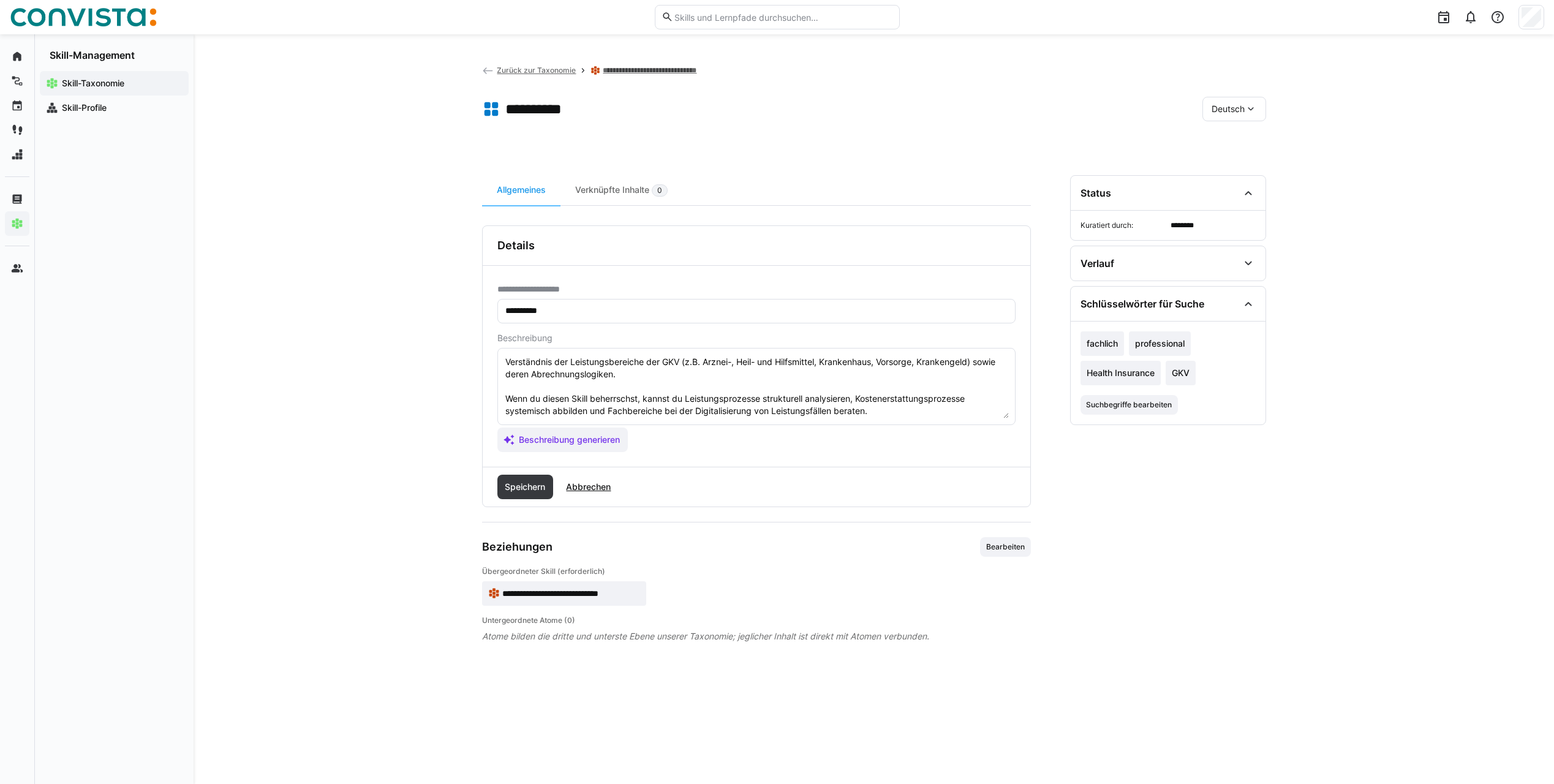
click at [1128, 512] on section "Status Kuratiert durch: ******** Verlauf Erstellt von ******** Erstellt am Unbe…" at bounding box center [1168, 465] width 196 height 579
click at [1128, 511] on section "Status Kuratiert durch: ******** Verlauf Erstellt von ******** Erstellt am Unbe…" at bounding box center [1168, 465] width 196 height 579
click at [652, 67] on link "**********" at bounding box center [662, 70] width 119 height 10
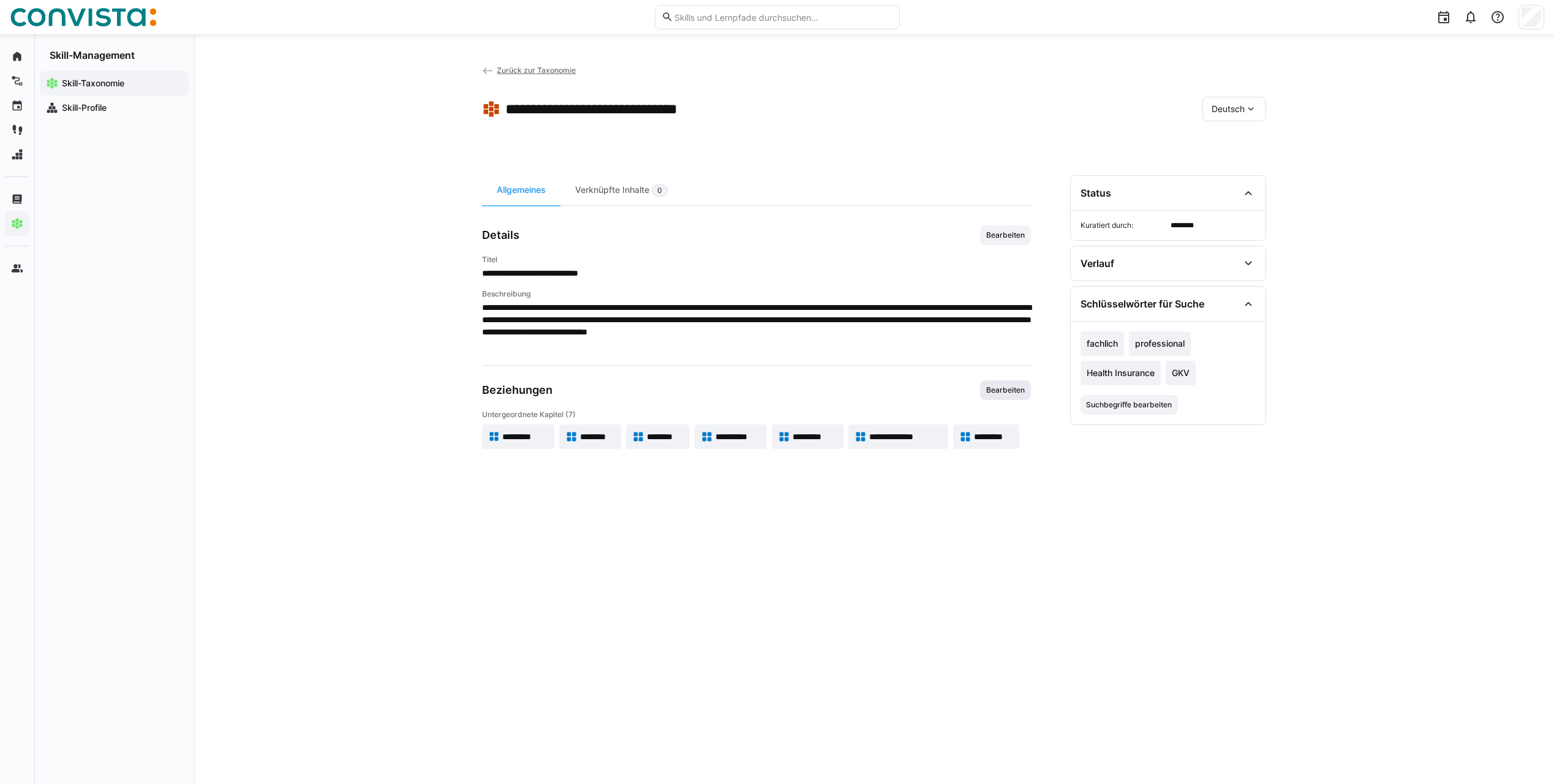
click at [996, 393] on span "Bearbeiten" at bounding box center [1006, 391] width 41 height 10
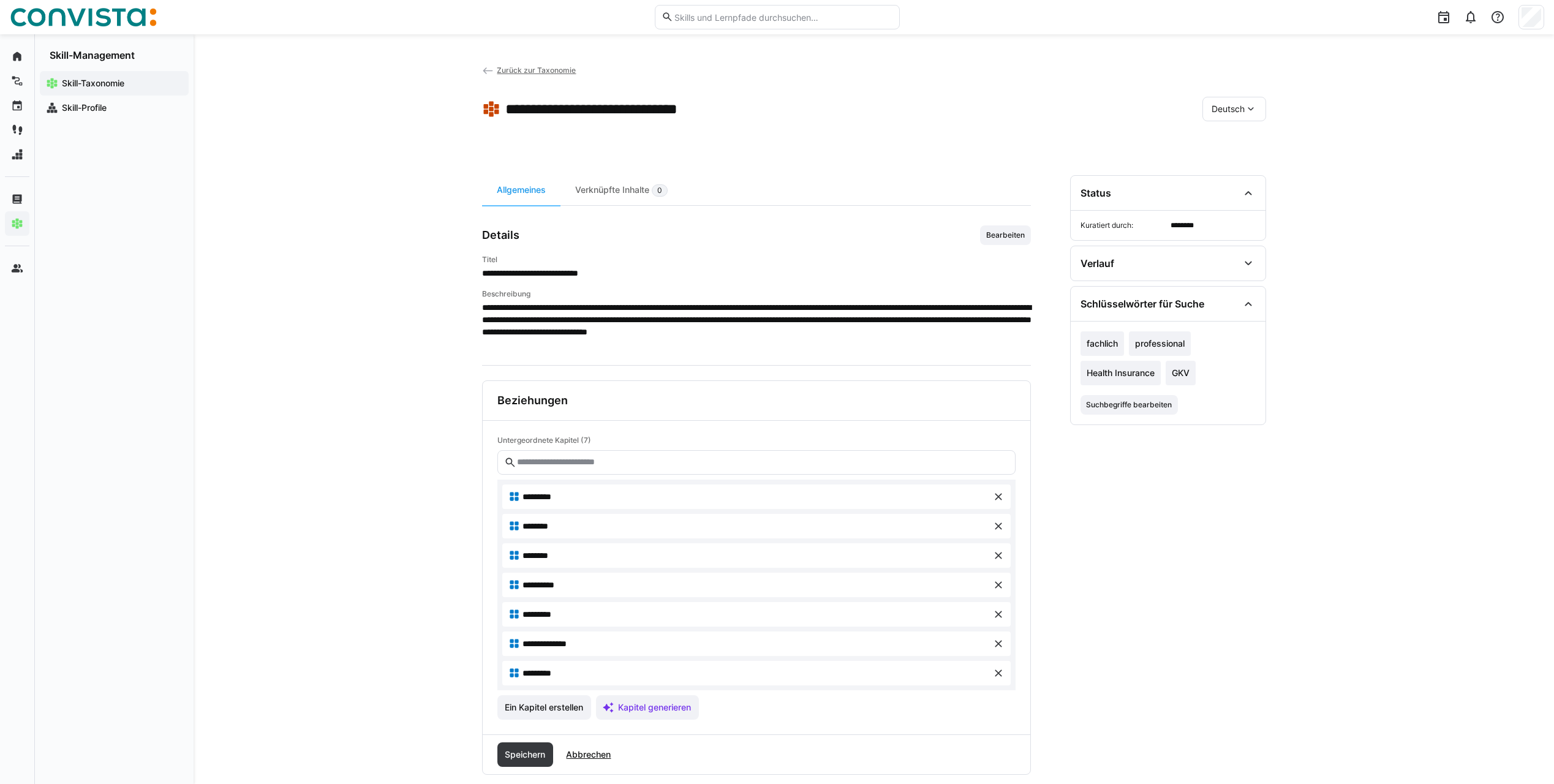
scroll to position [20, 0]
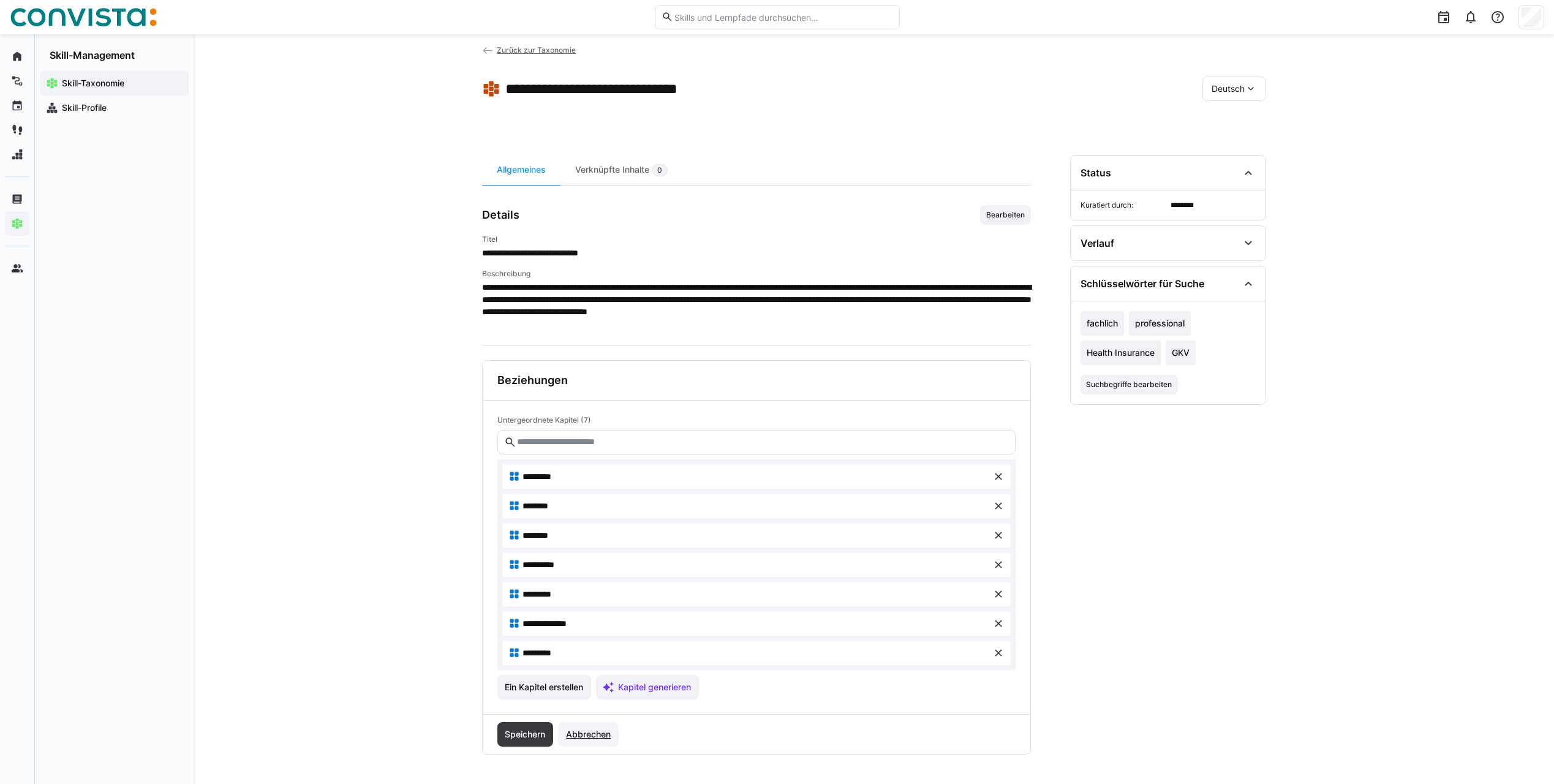
click at [589, 737] on span "Abbrechen" at bounding box center [588, 734] width 48 height 12
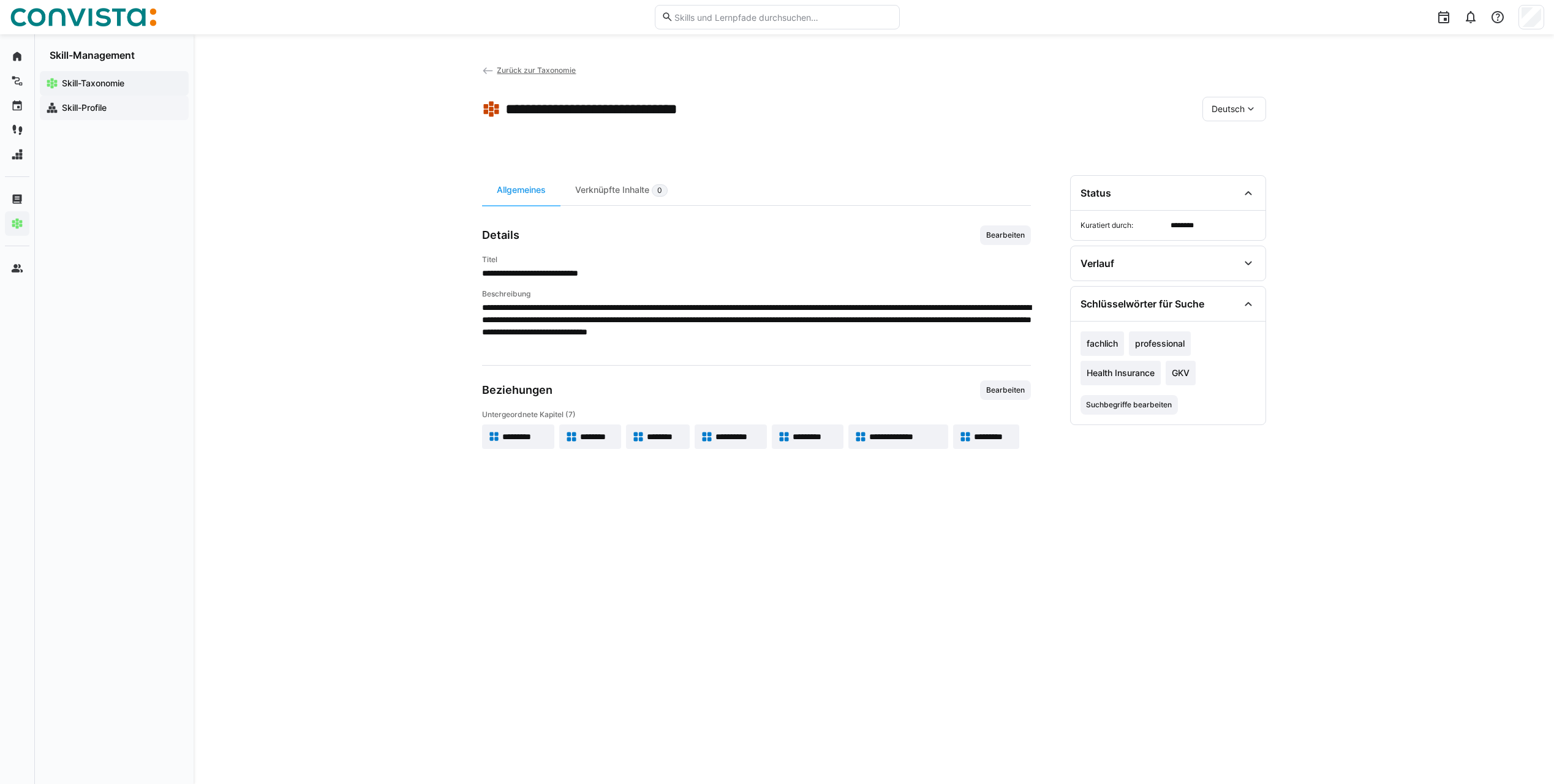
click at [0, 0] on app-navigation-label "Skill-Profile" at bounding box center [0, 0] width 0 height 0
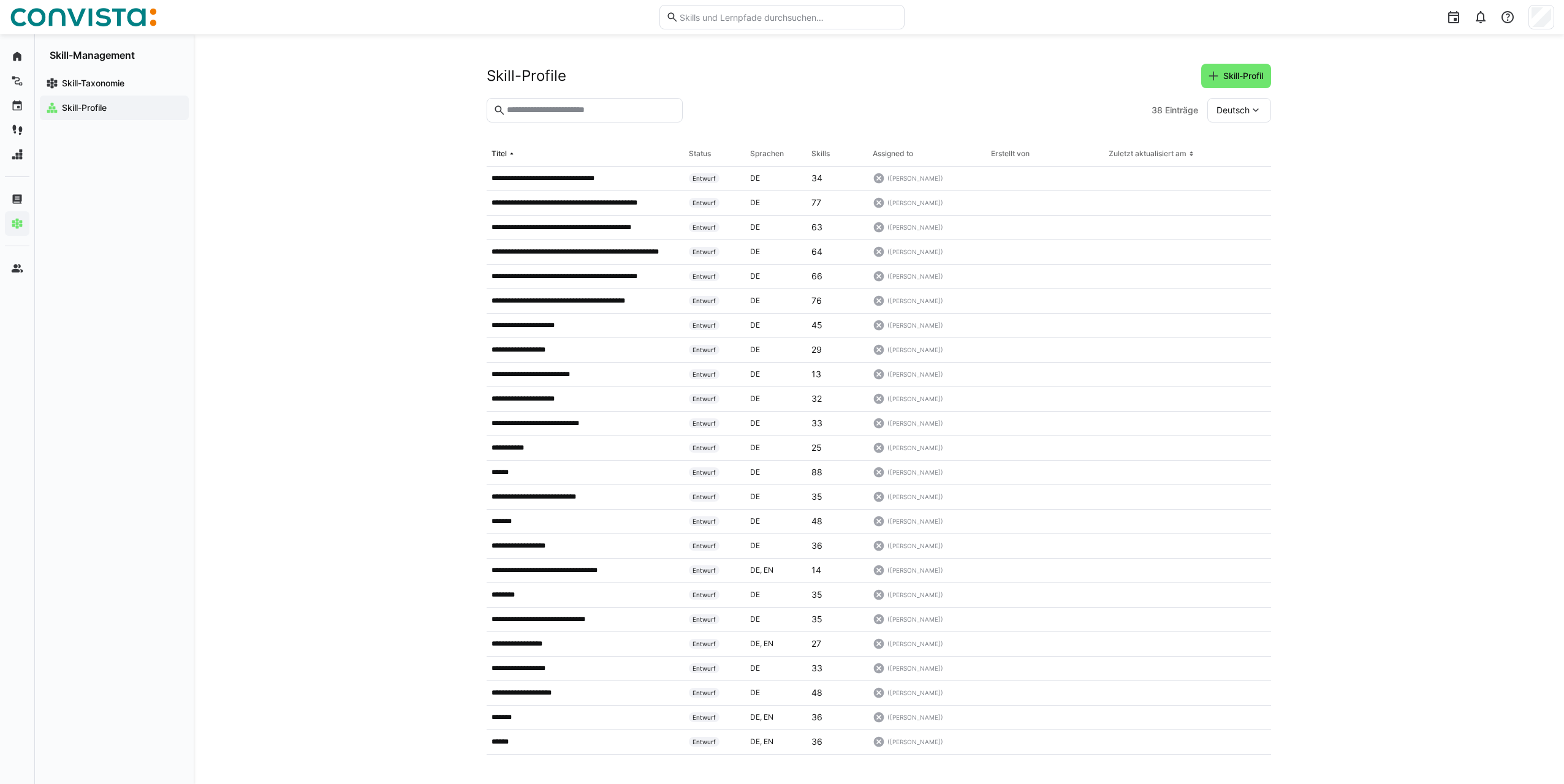
click at [559, 107] on input "text" at bounding box center [591, 110] width 170 height 11
click at [1229, 79] on span "Skill-Profil" at bounding box center [1243, 76] width 43 height 12
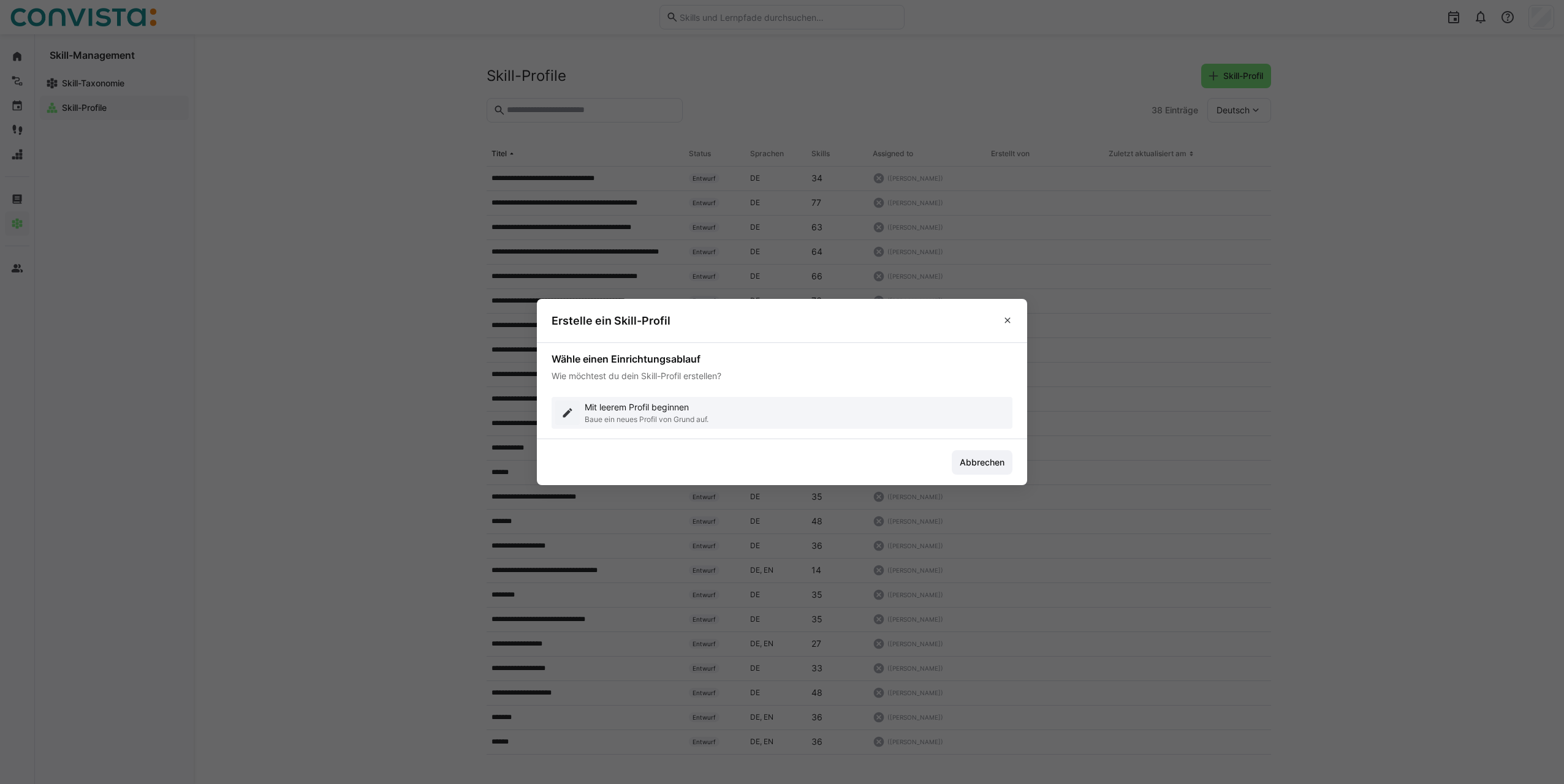
click at [607, 419] on p "Baue ein neues Profil von Grund auf." at bounding box center [646, 419] width 123 height 10
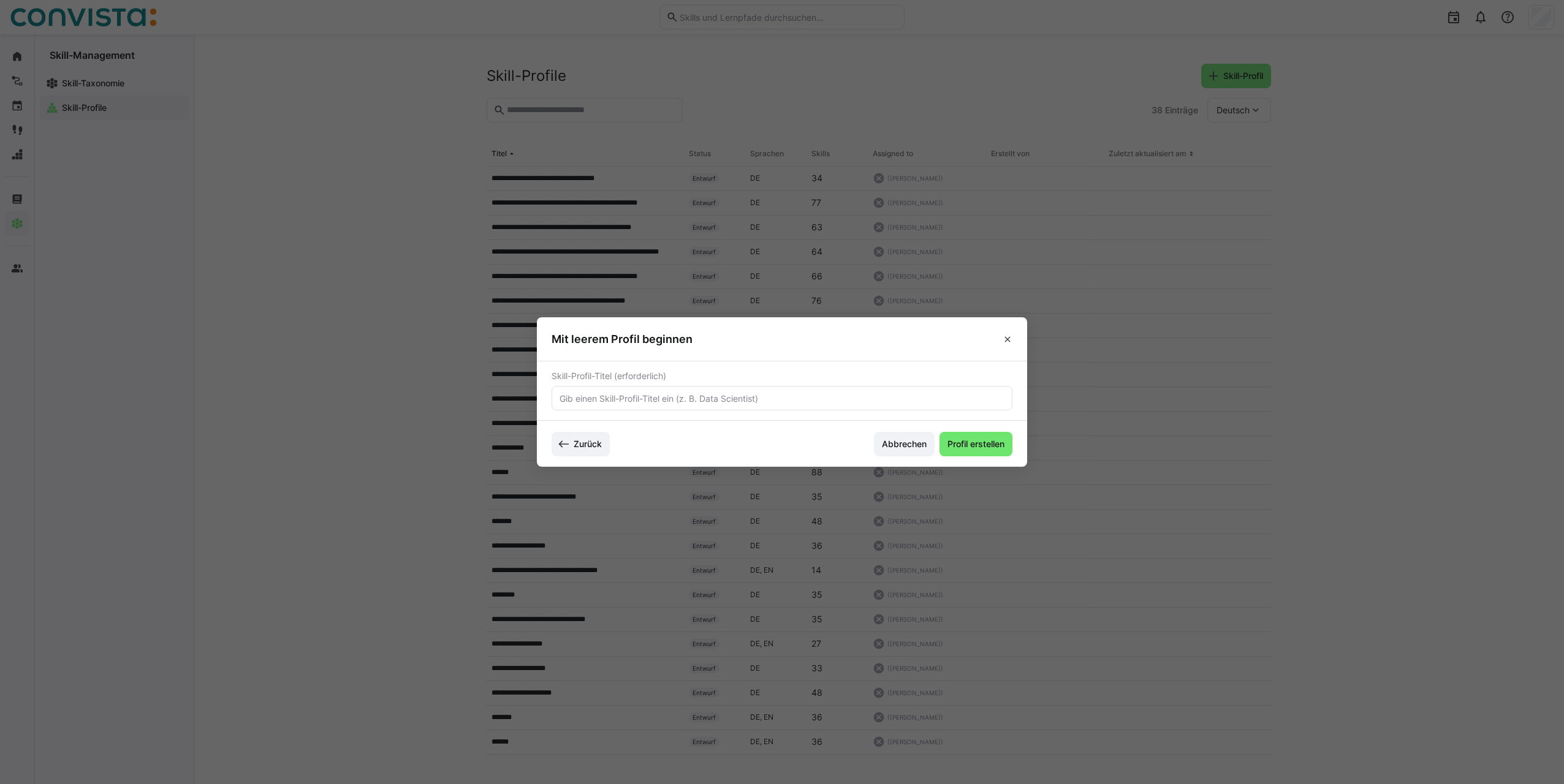
click at [640, 399] on input "text" at bounding box center [782, 398] width 447 height 11
type input "/"
click at [684, 398] on input "(CoE Health) Business Analyst GKV" at bounding box center [782, 398] width 447 height 11
type input "(CoE Health) Business Analyst GKV"
click at [975, 444] on span "Profil erstellen" at bounding box center [976, 444] width 60 height 12
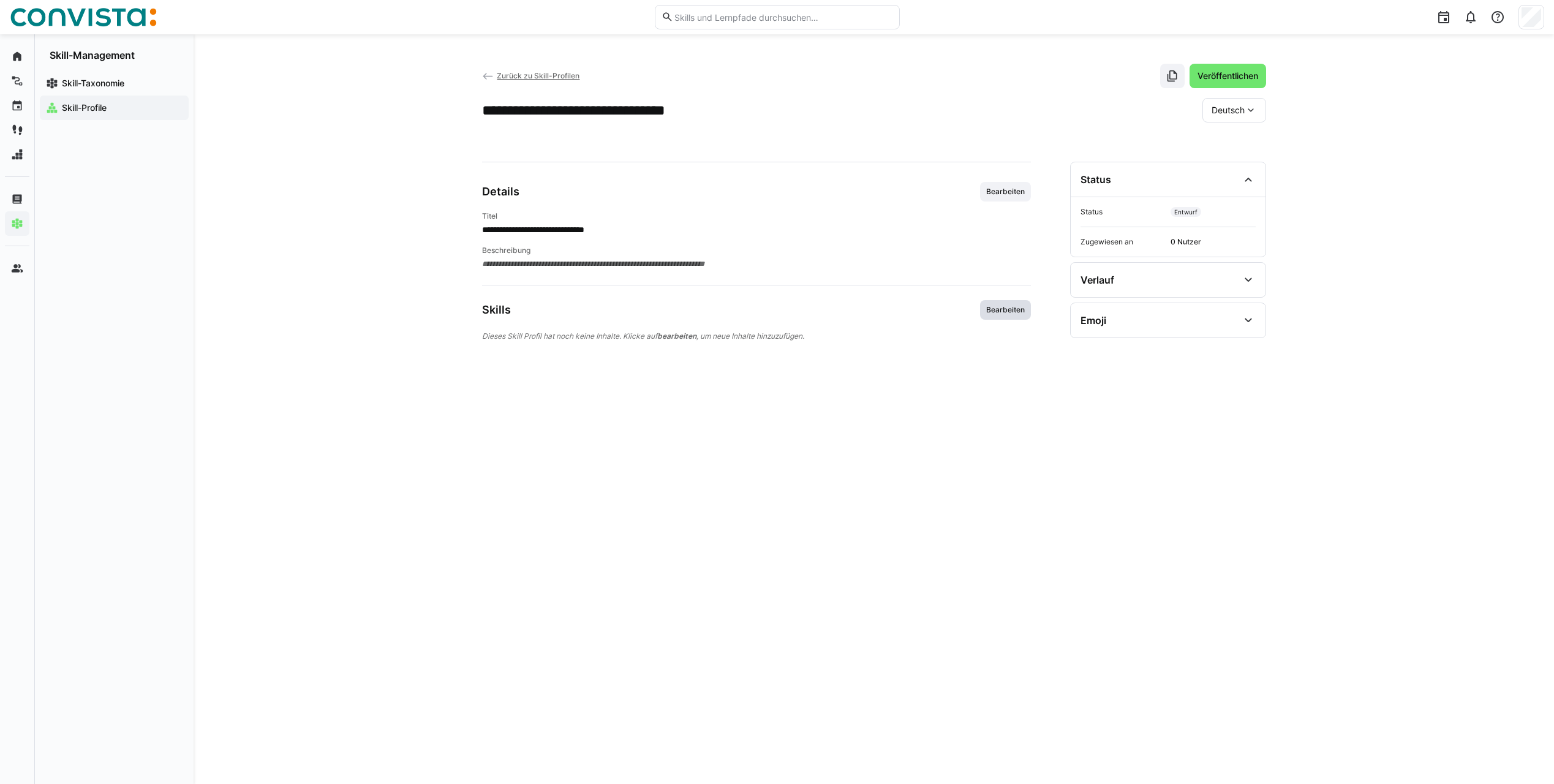
click at [1012, 305] on span "Bearbeiten" at bounding box center [1006, 310] width 41 height 10
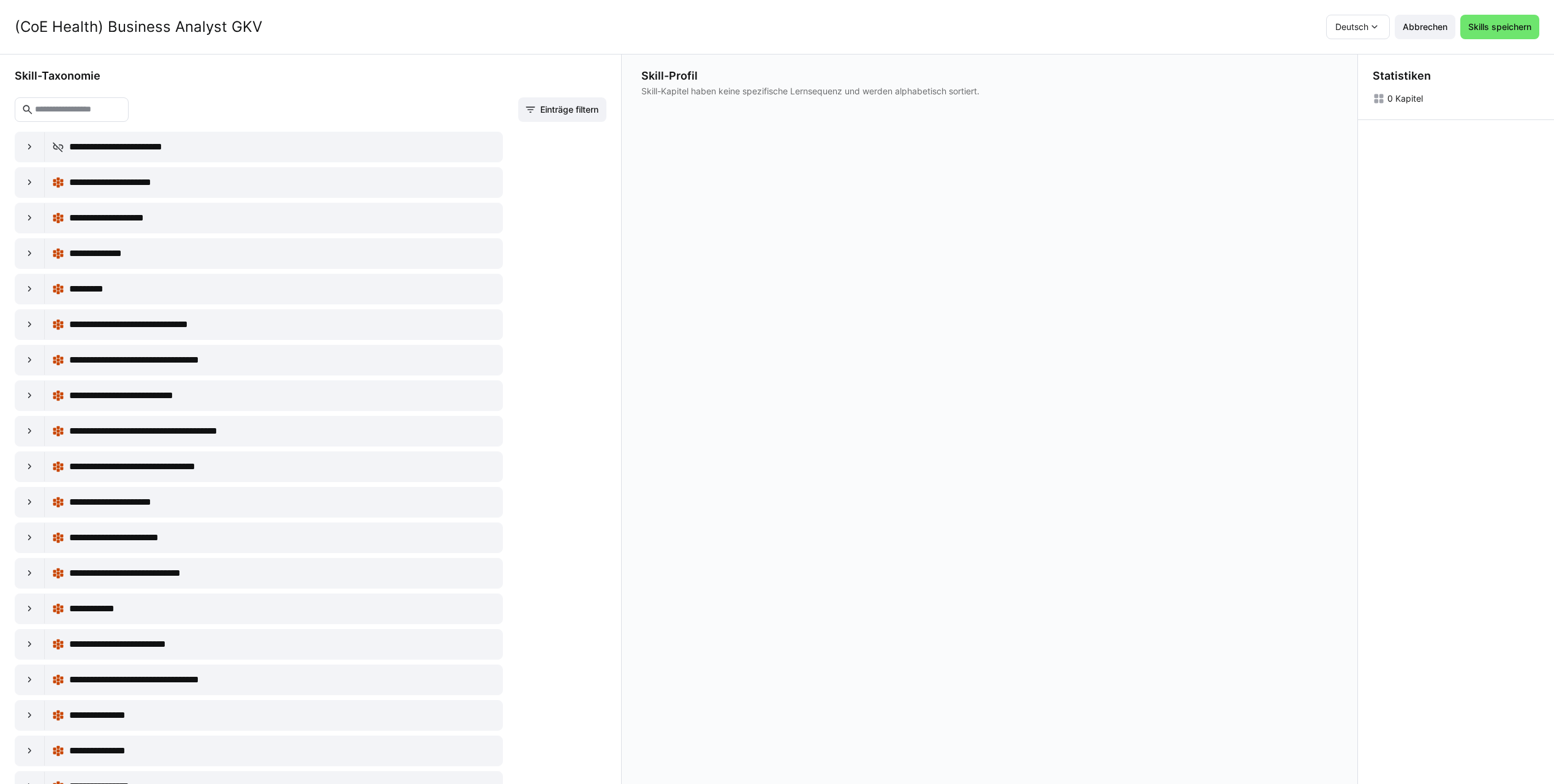
click at [58, 107] on input "text" at bounding box center [78, 110] width 88 height 11
type input "******"
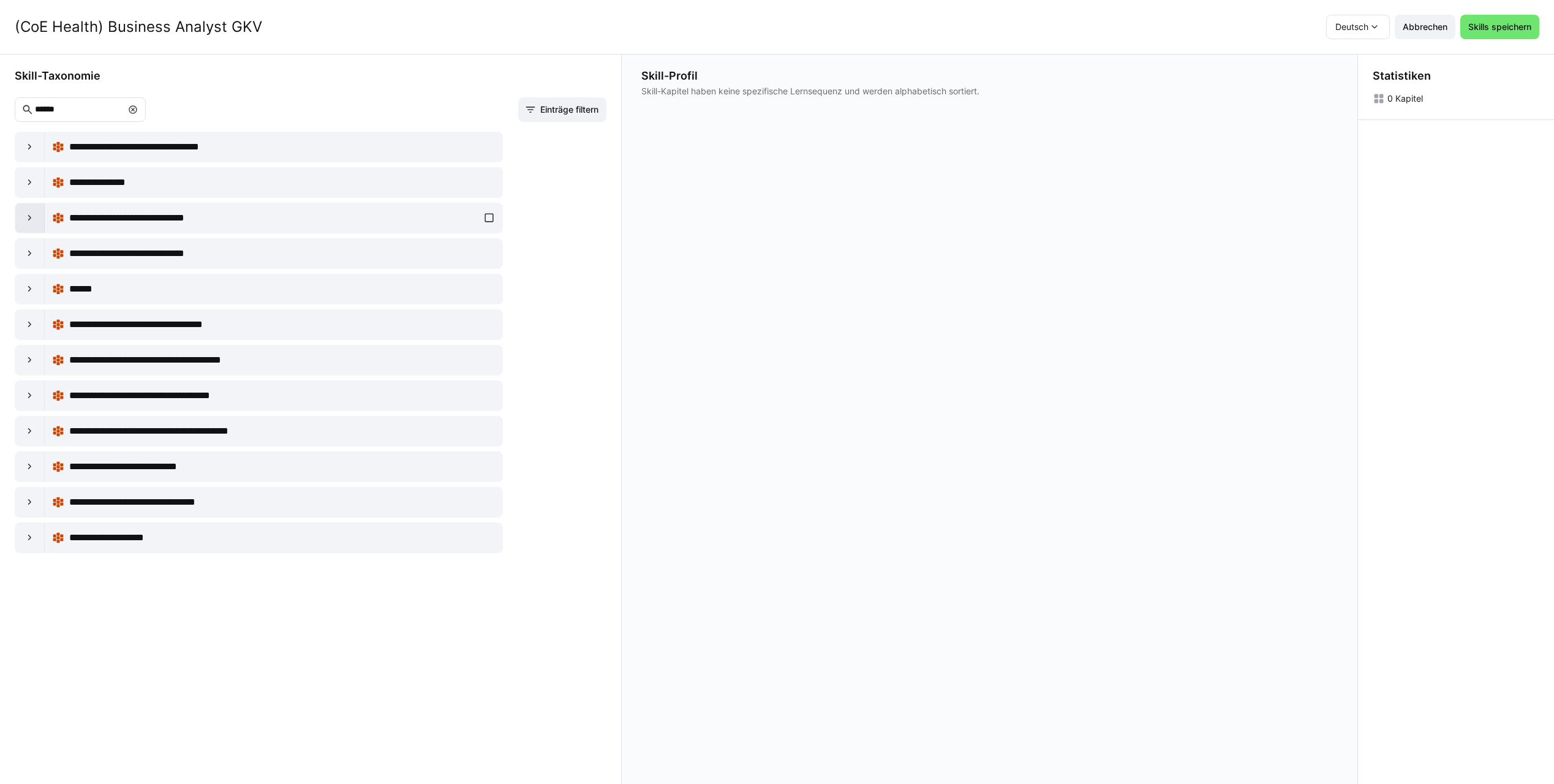
click at [27, 220] on eds-icon at bounding box center [29, 217] width 12 height 12
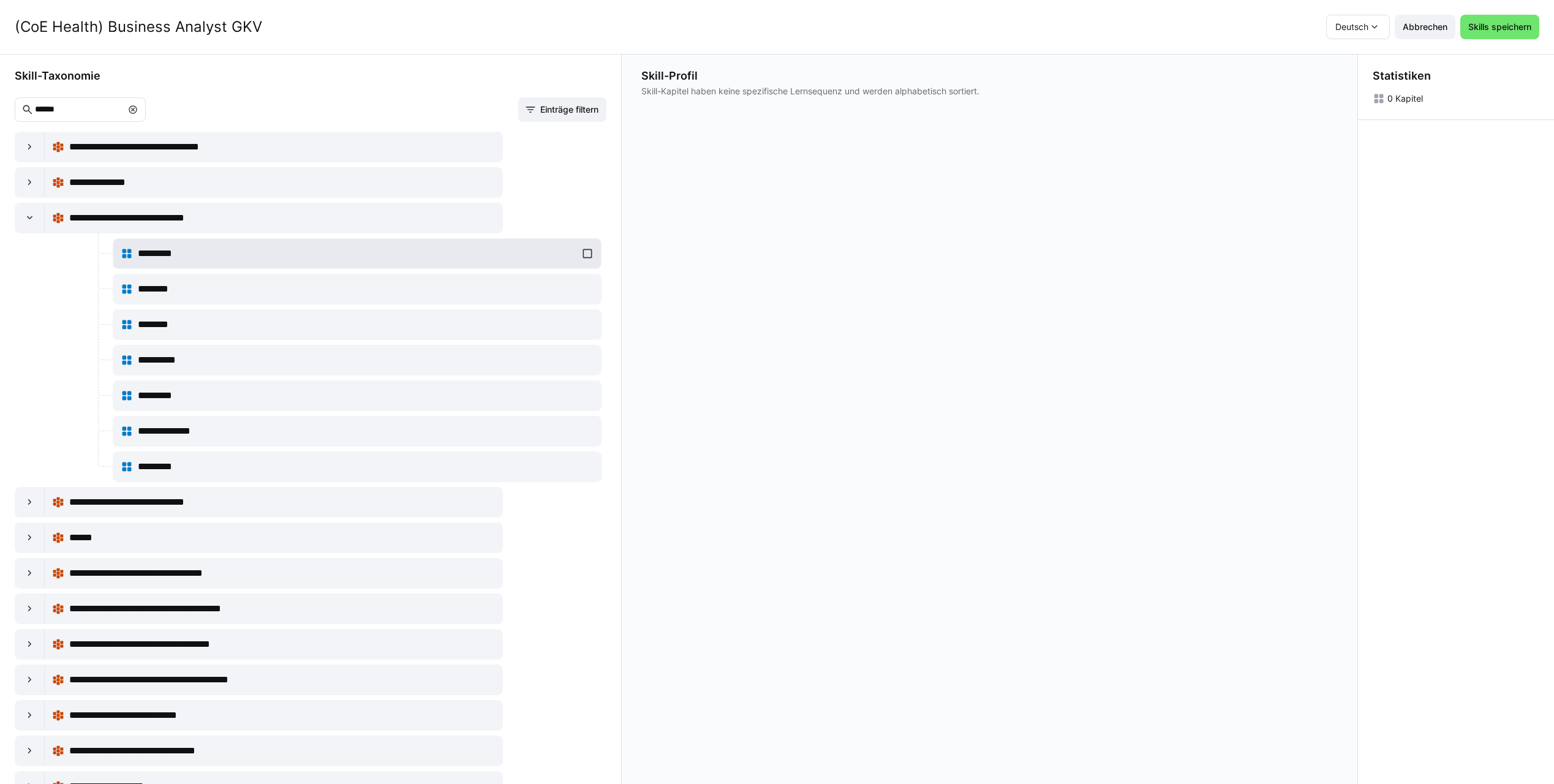
click at [583, 255] on div "*********" at bounding box center [357, 253] width 473 height 25
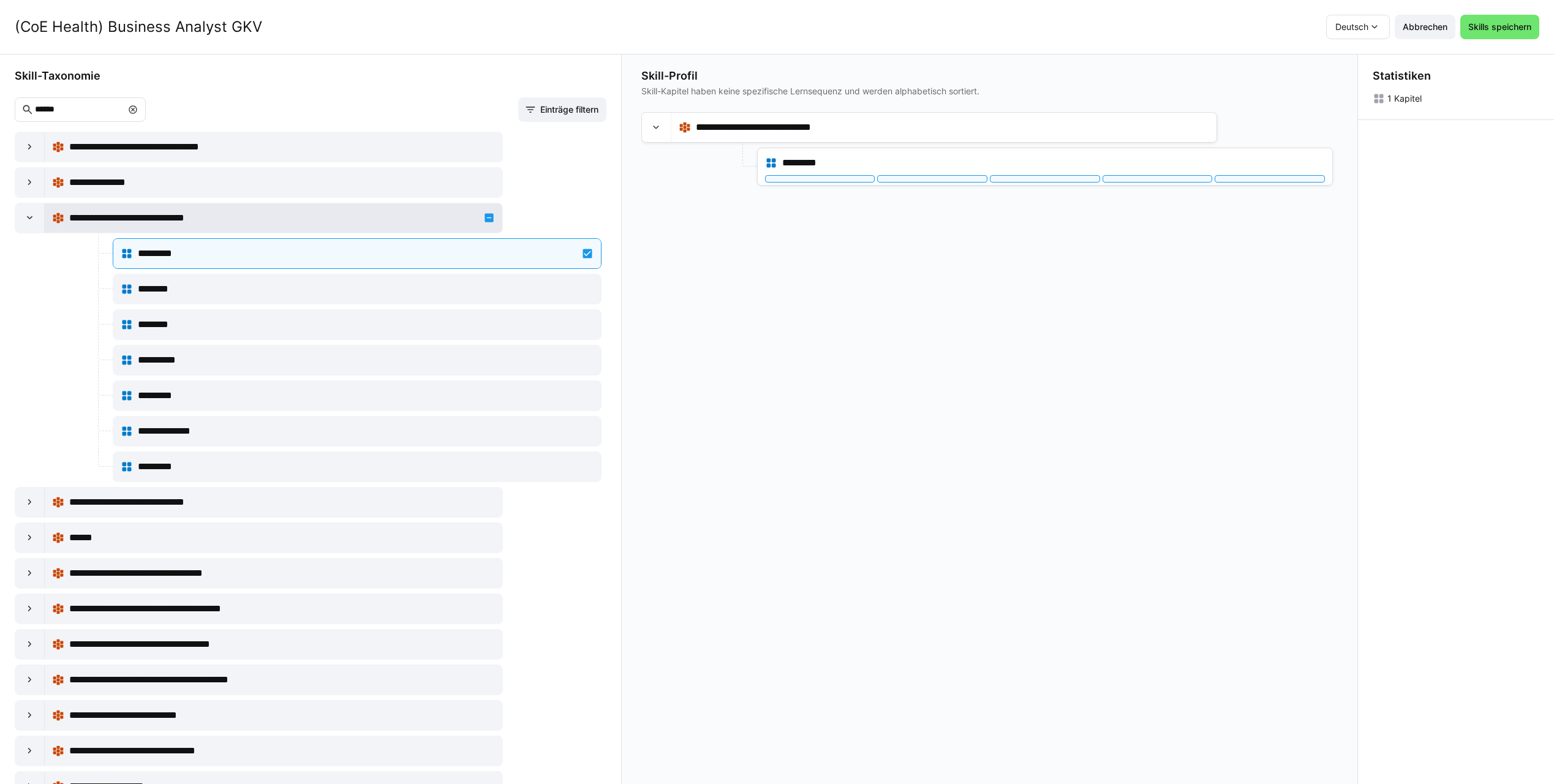
click at [487, 220] on div "**********" at bounding box center [273, 218] width 443 height 25
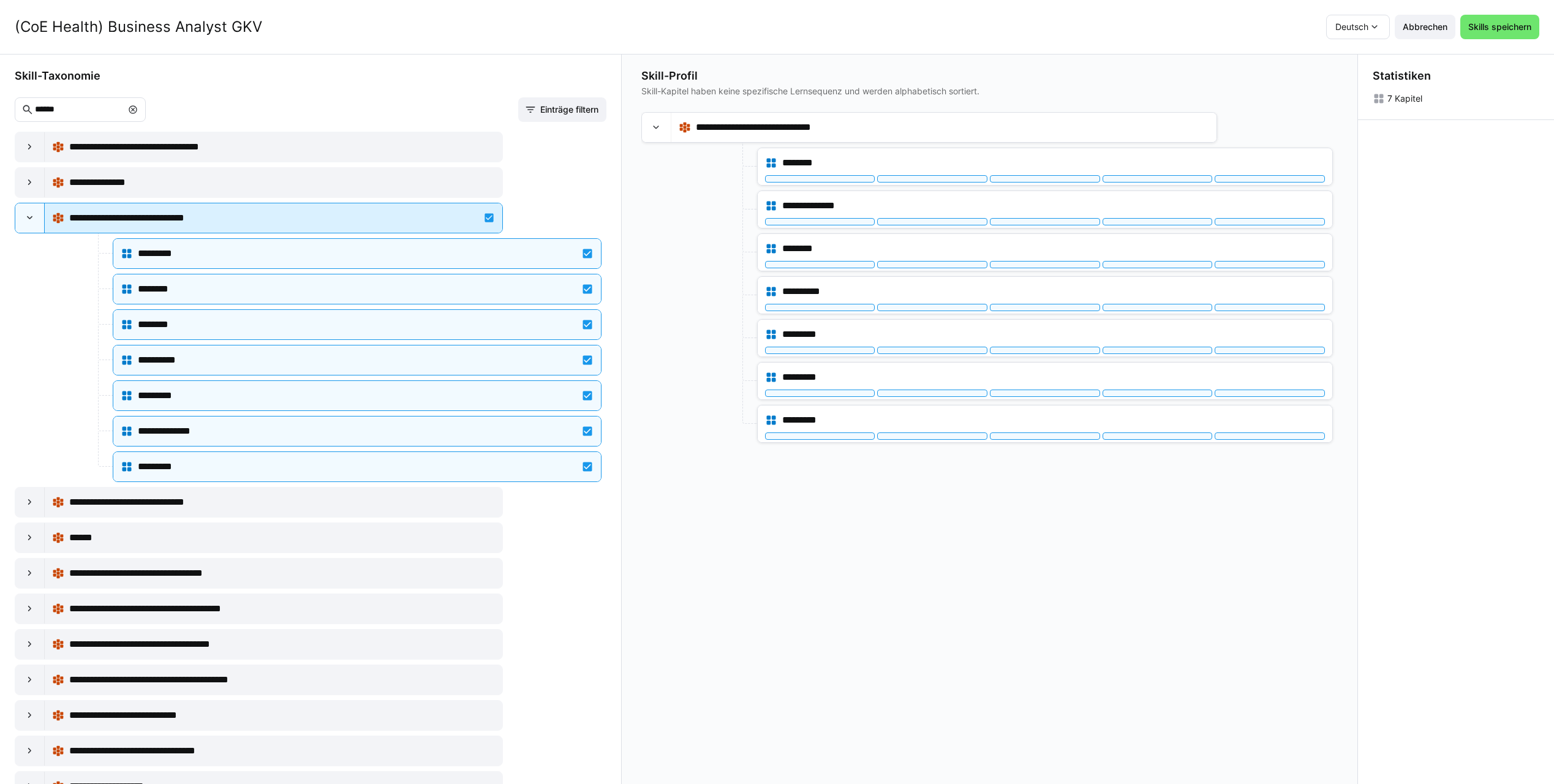
click at [486, 221] on div "**********" at bounding box center [273, 218] width 443 height 25
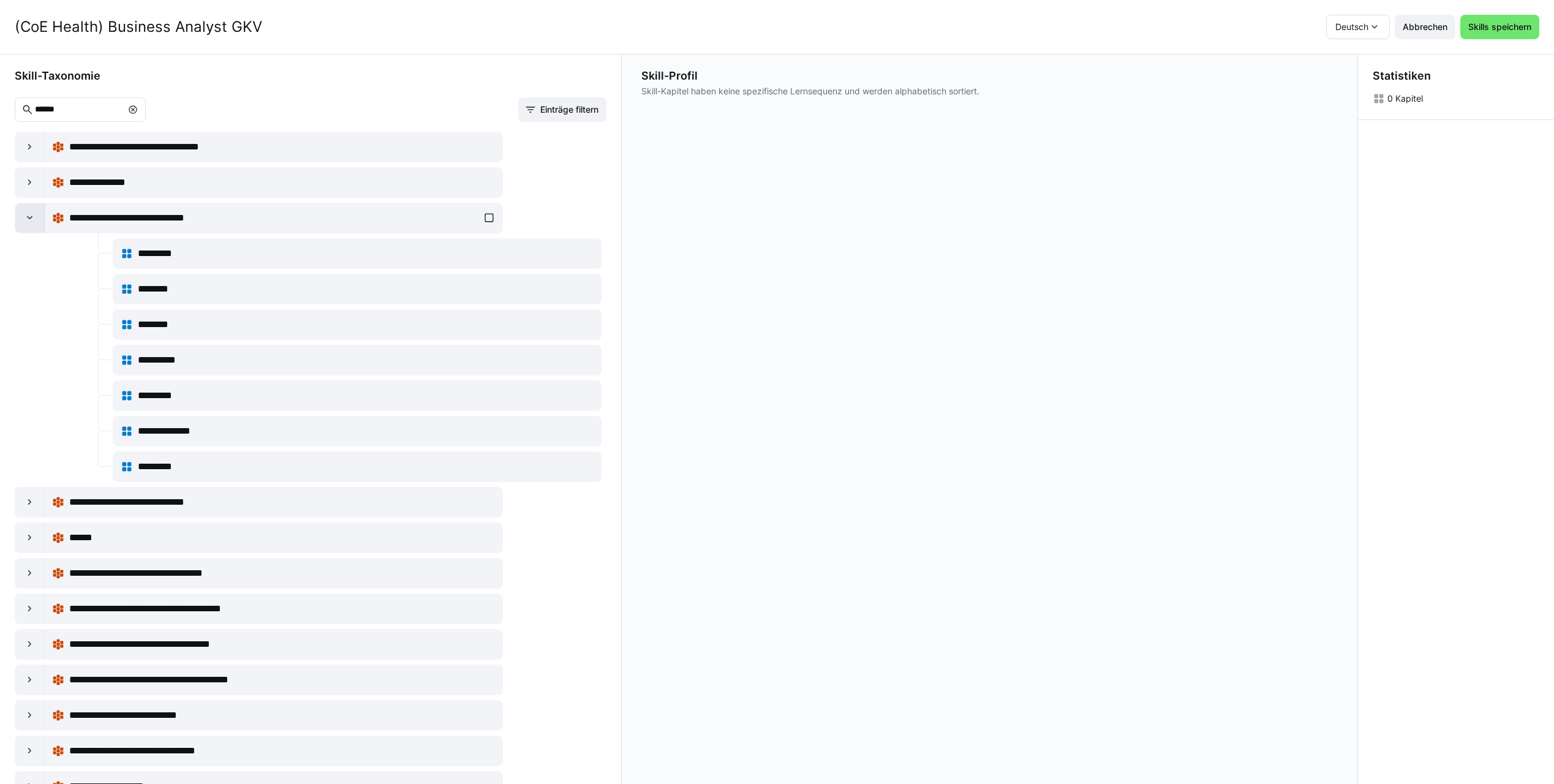
click at [25, 218] on eds-icon at bounding box center [29, 217] width 12 height 12
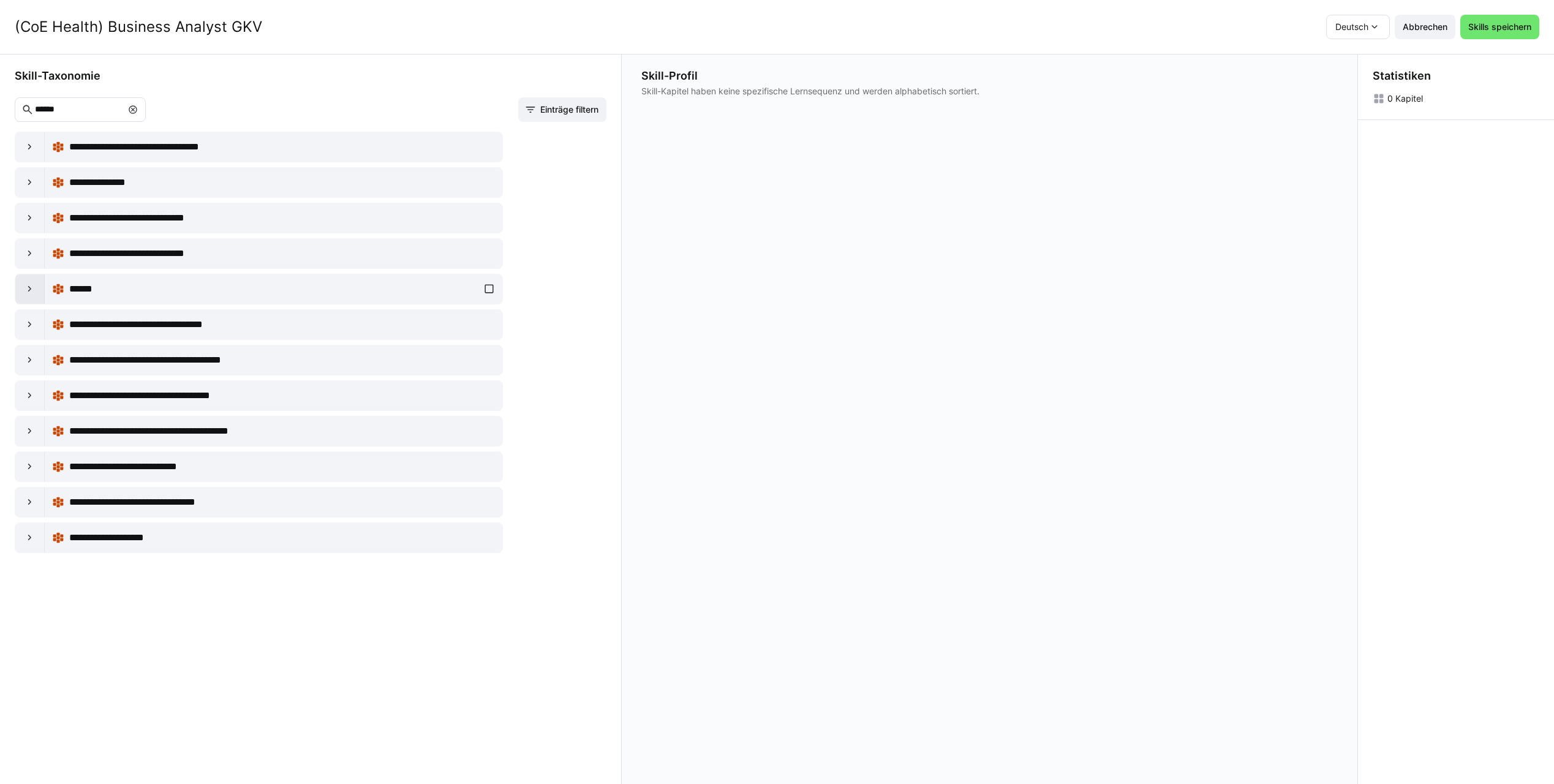
click at [24, 289] on eds-icon at bounding box center [29, 289] width 12 height 12
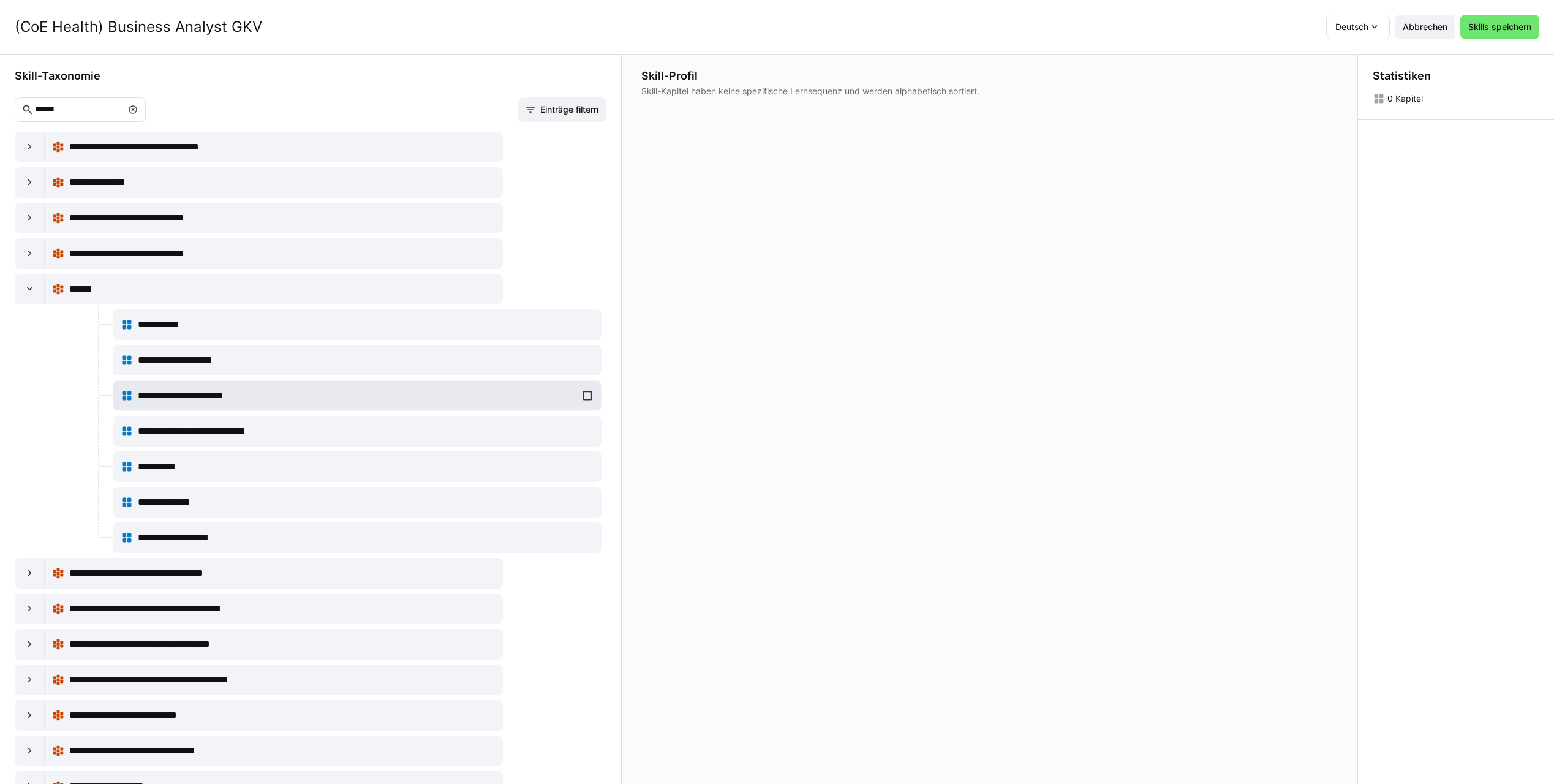
click at [583, 395] on div "**********" at bounding box center [357, 396] width 473 height 25
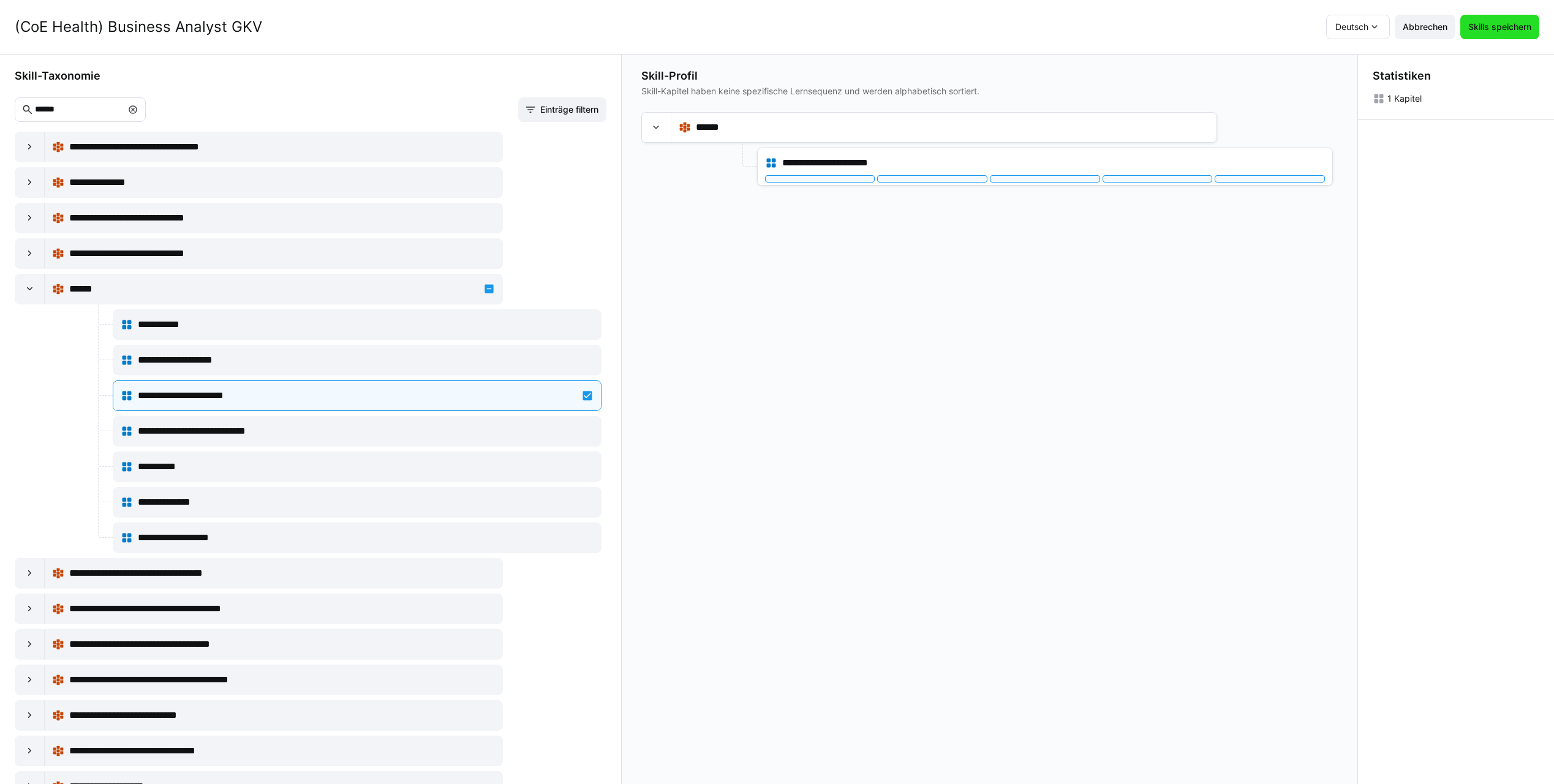
click at [1513, 34] on span "Skills speichern" at bounding box center [1500, 27] width 79 height 25
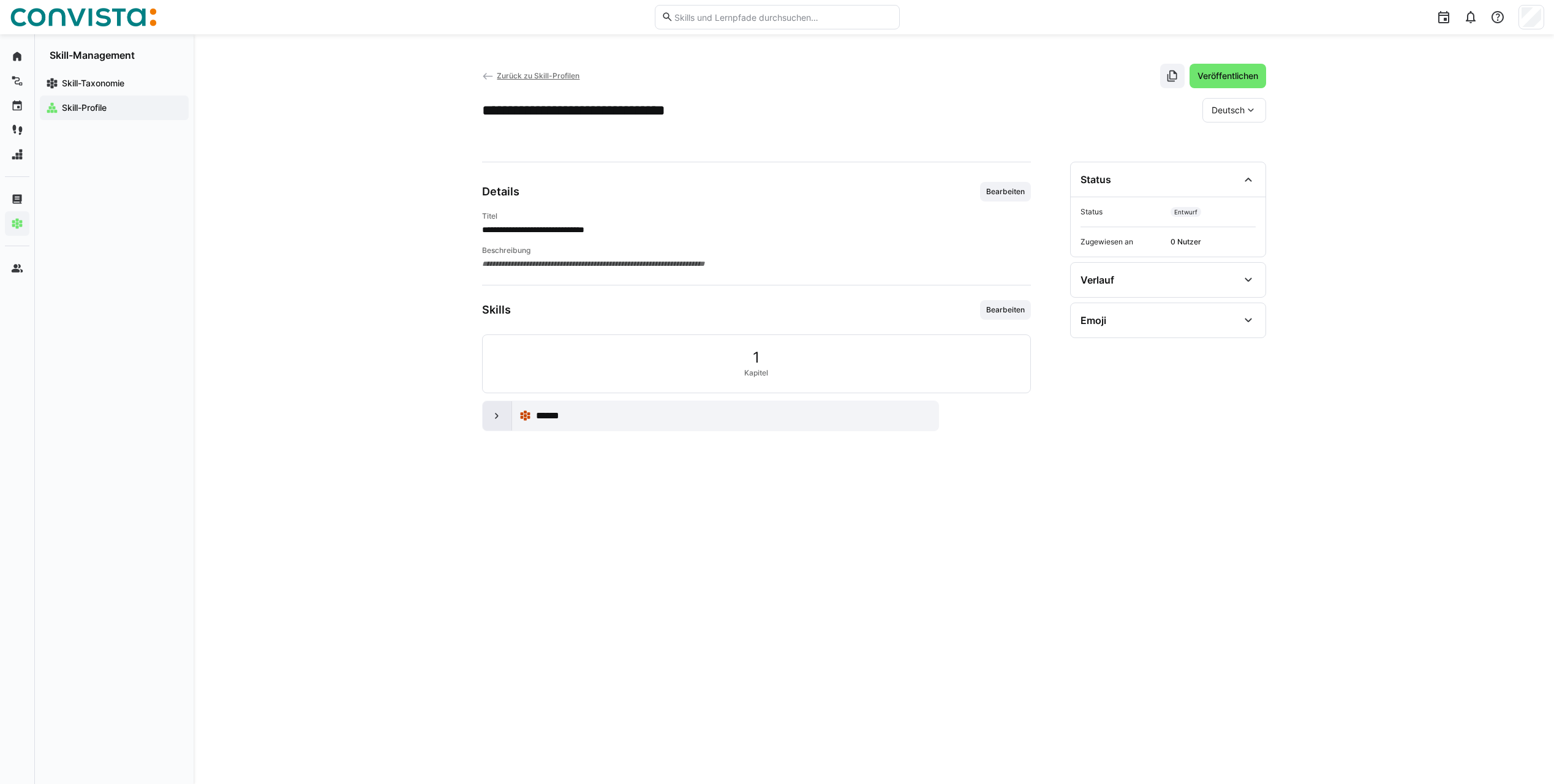
click at [497, 420] on eds-icon at bounding box center [496, 415] width 12 height 12
click at [644, 468] on div at bounding box center [625, 467] width 86 height 7
click at [1003, 314] on span "Bearbeiten" at bounding box center [1006, 310] width 41 height 10
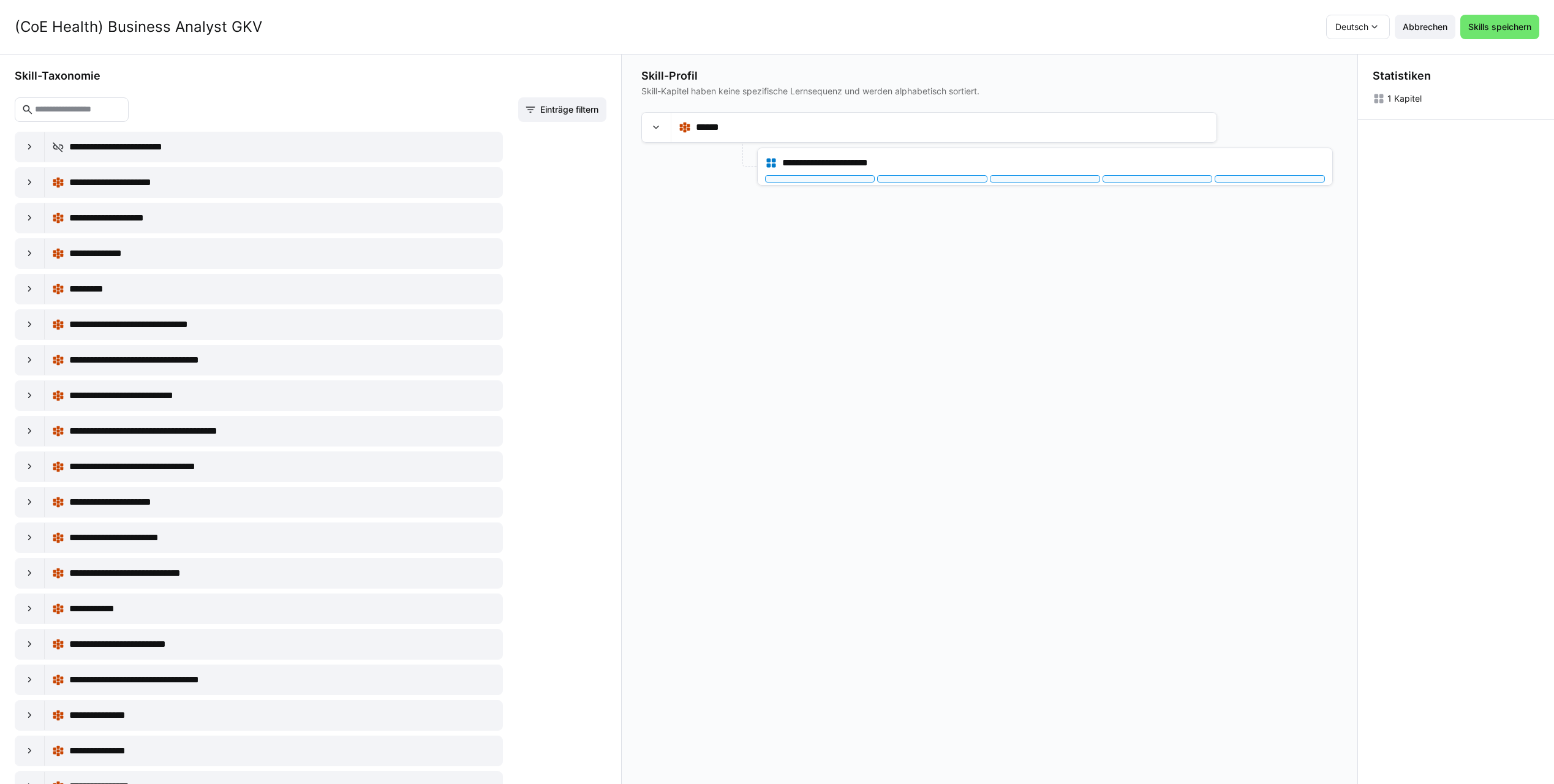
click at [1082, 318] on app-skill-profile-content-builder-content-tree "**********" at bounding box center [989, 448] width 696 height 673
click at [1426, 31] on span "Abbrechen" at bounding box center [1425, 27] width 48 height 12
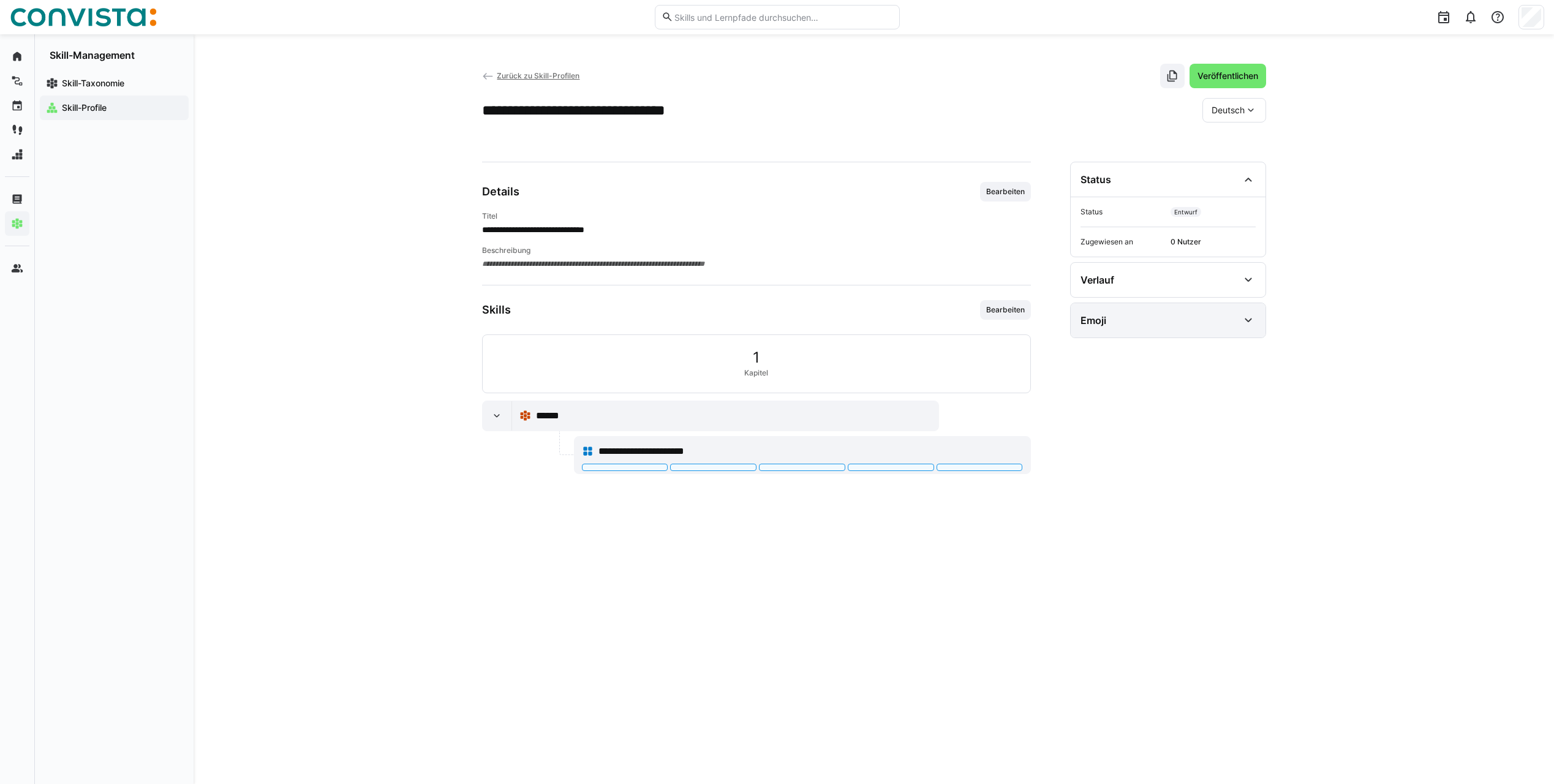
click at [1250, 321] on eds-icon at bounding box center [1248, 320] width 15 height 15
click at [0, 0] on app-navigation-label "Skill-Profile" at bounding box center [0, 0] width 0 height 0
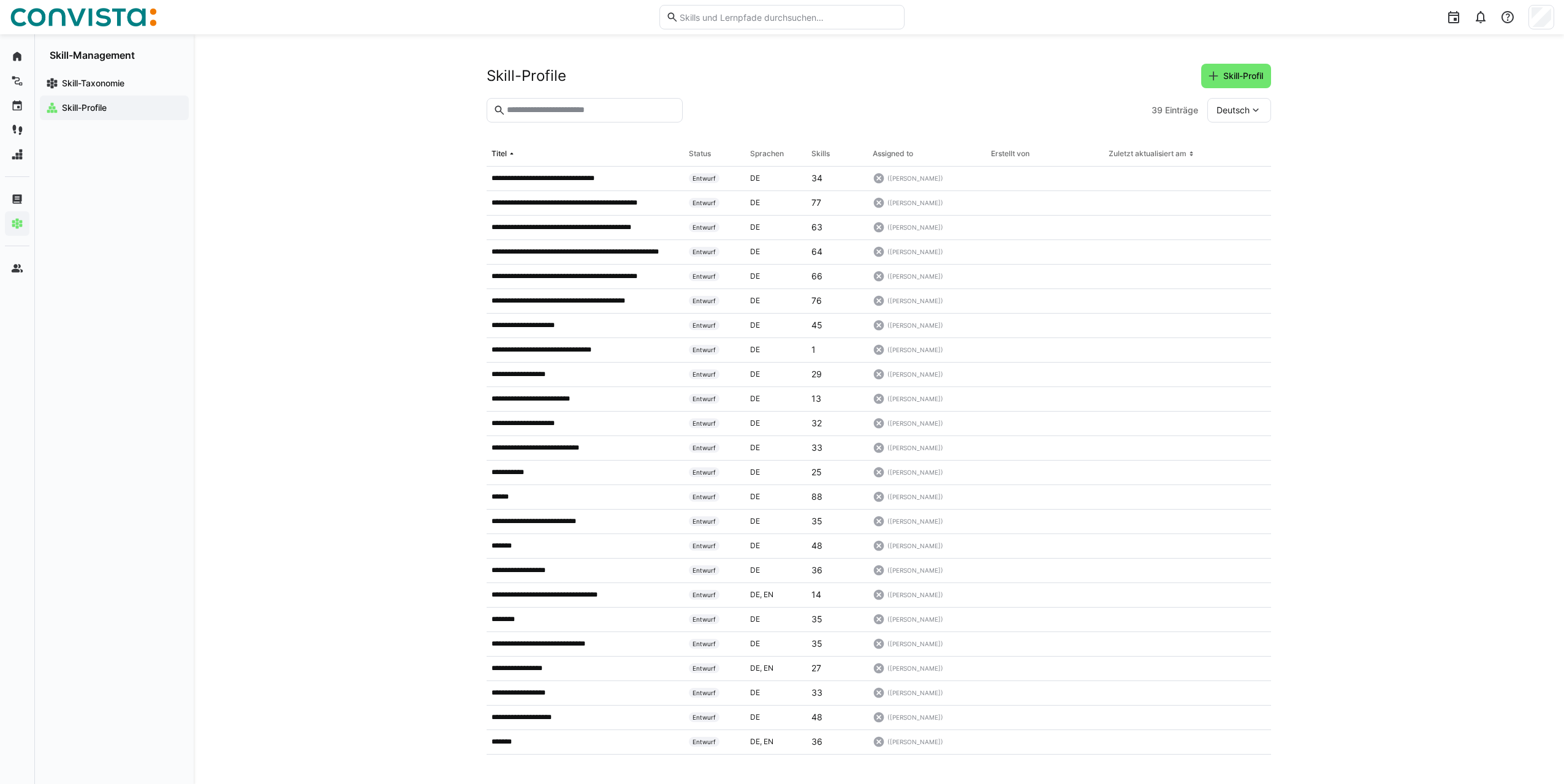
click at [579, 109] on input "text" at bounding box center [591, 110] width 170 height 11
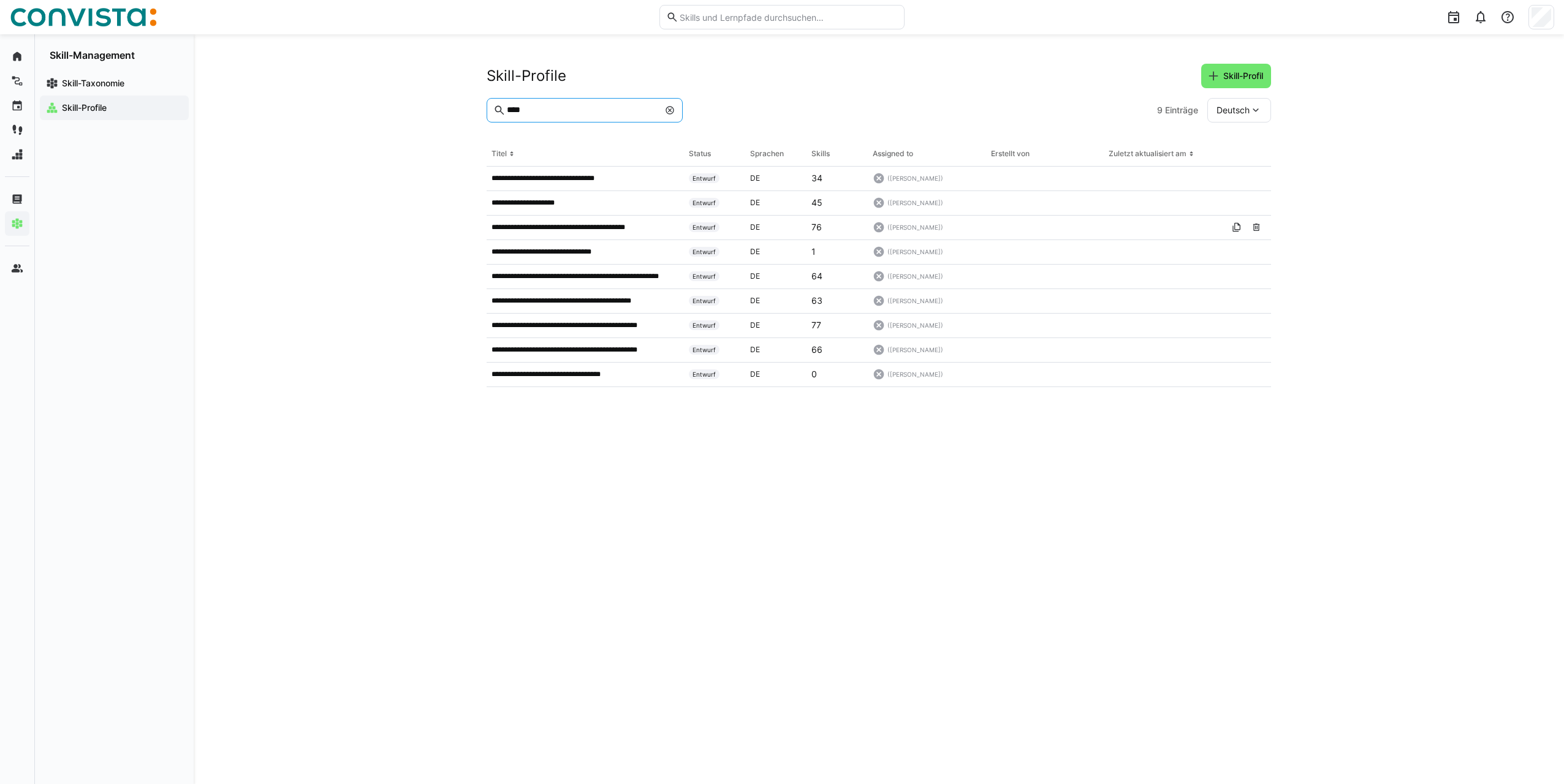
type input "***"
